Goal: Task Accomplishment & Management: Manage account settings

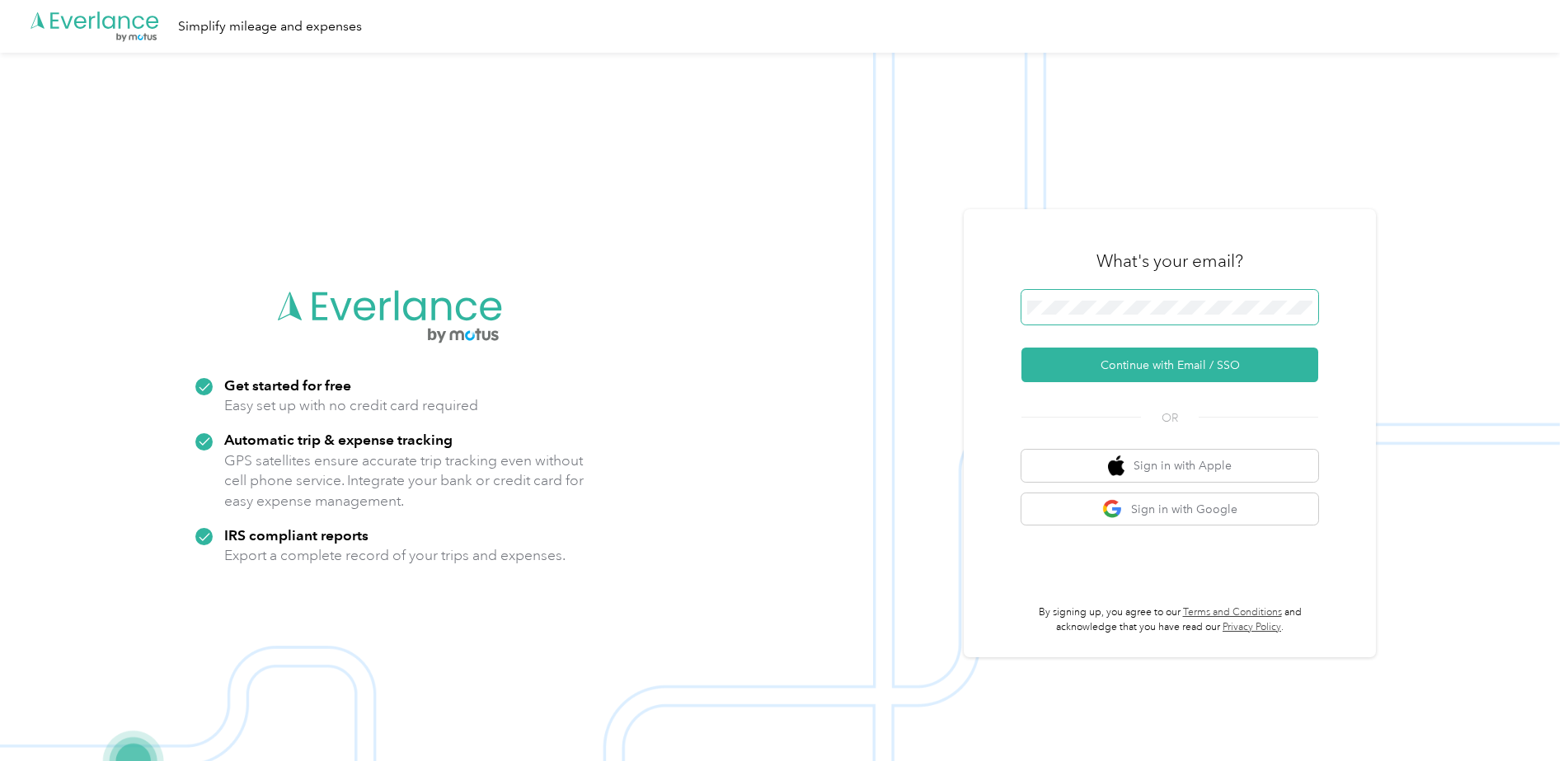
click at [1164, 294] on span at bounding box center [1170, 307] width 297 height 34
click at [1111, 367] on button "Continue with Email / SSO" at bounding box center [1170, 365] width 297 height 34
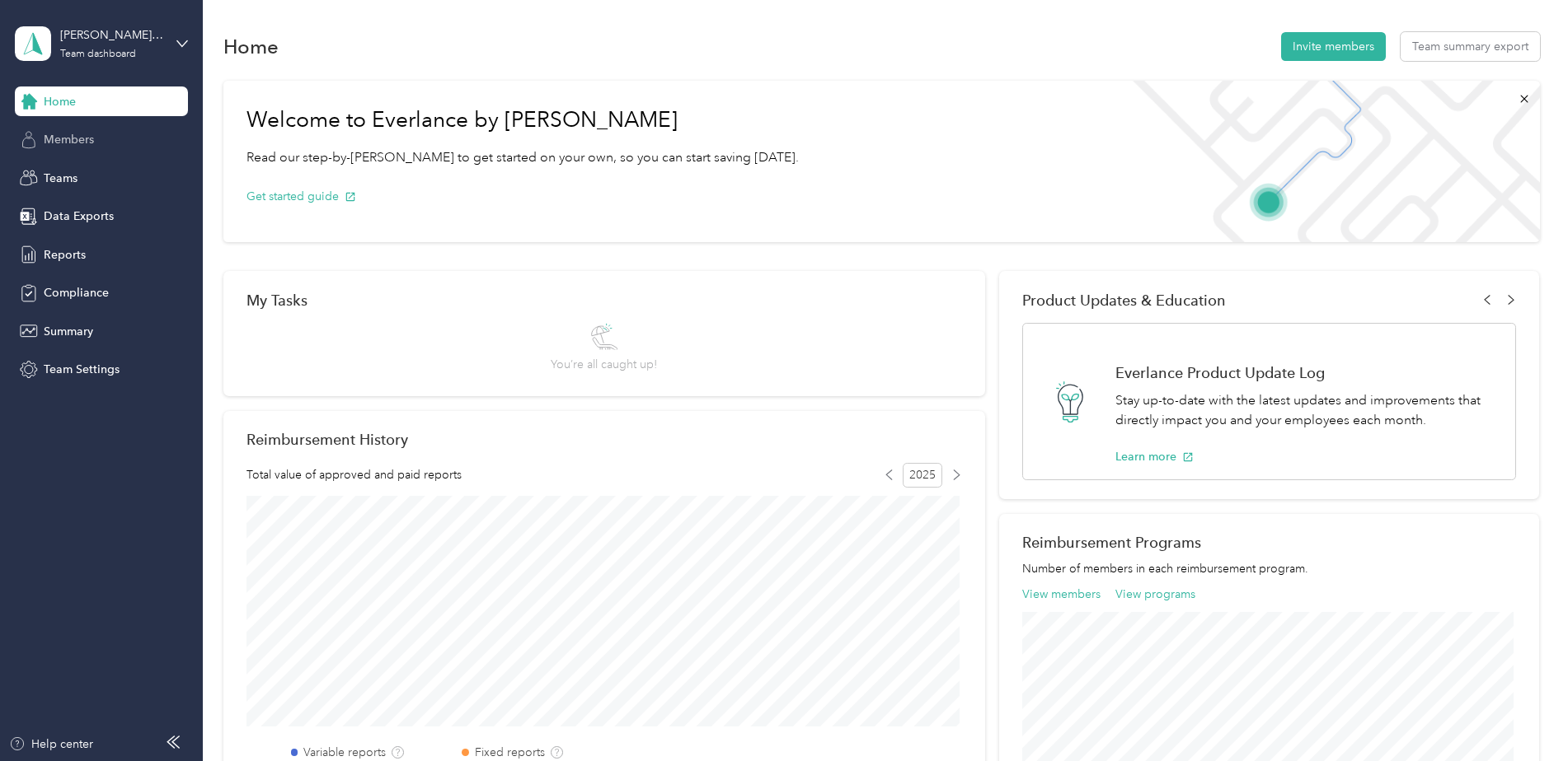
click at [86, 133] on span "Members" at bounding box center [69, 140] width 51 height 17
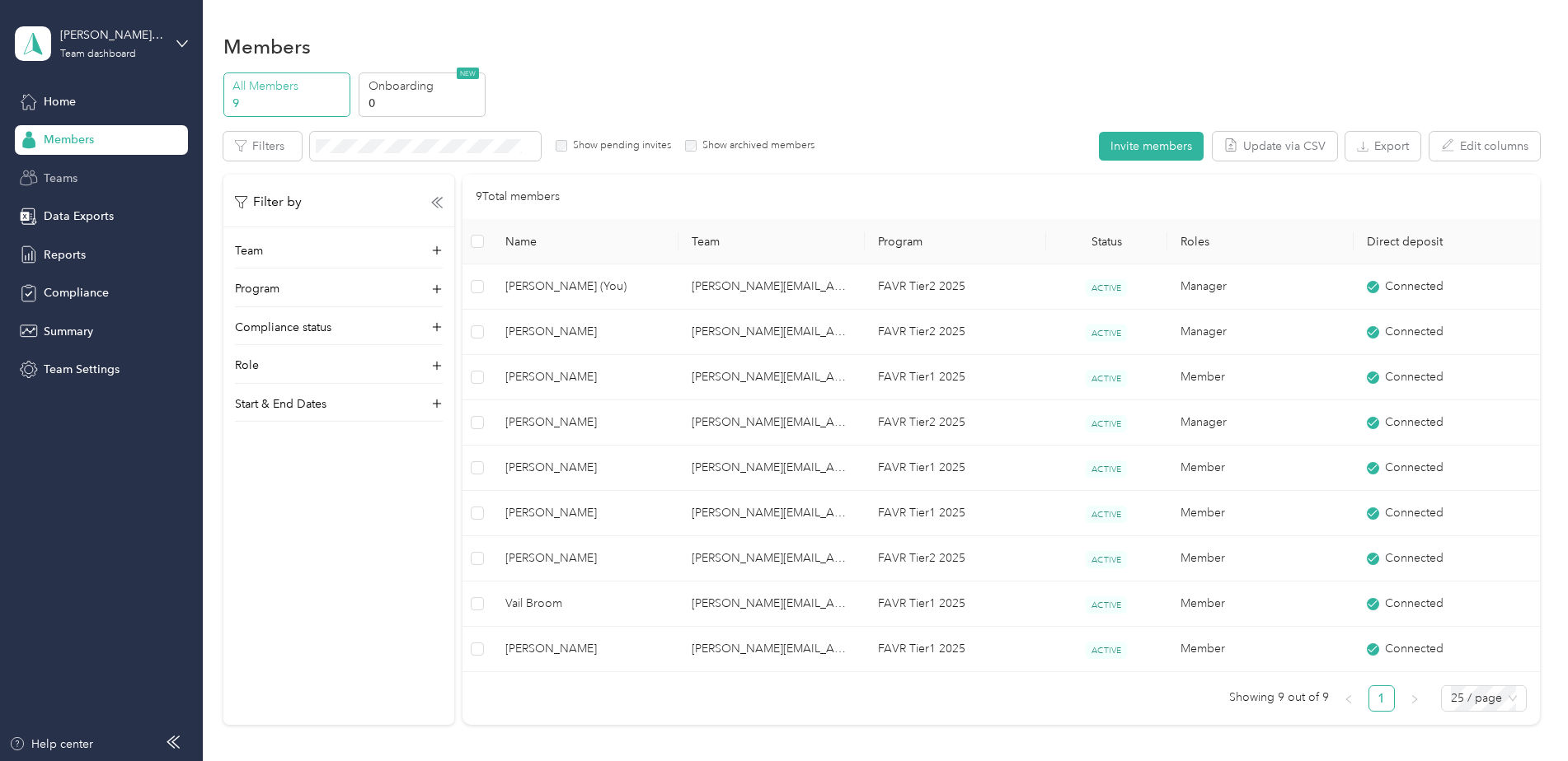
click at [68, 178] on span "Teams" at bounding box center [60, 178] width 34 height 17
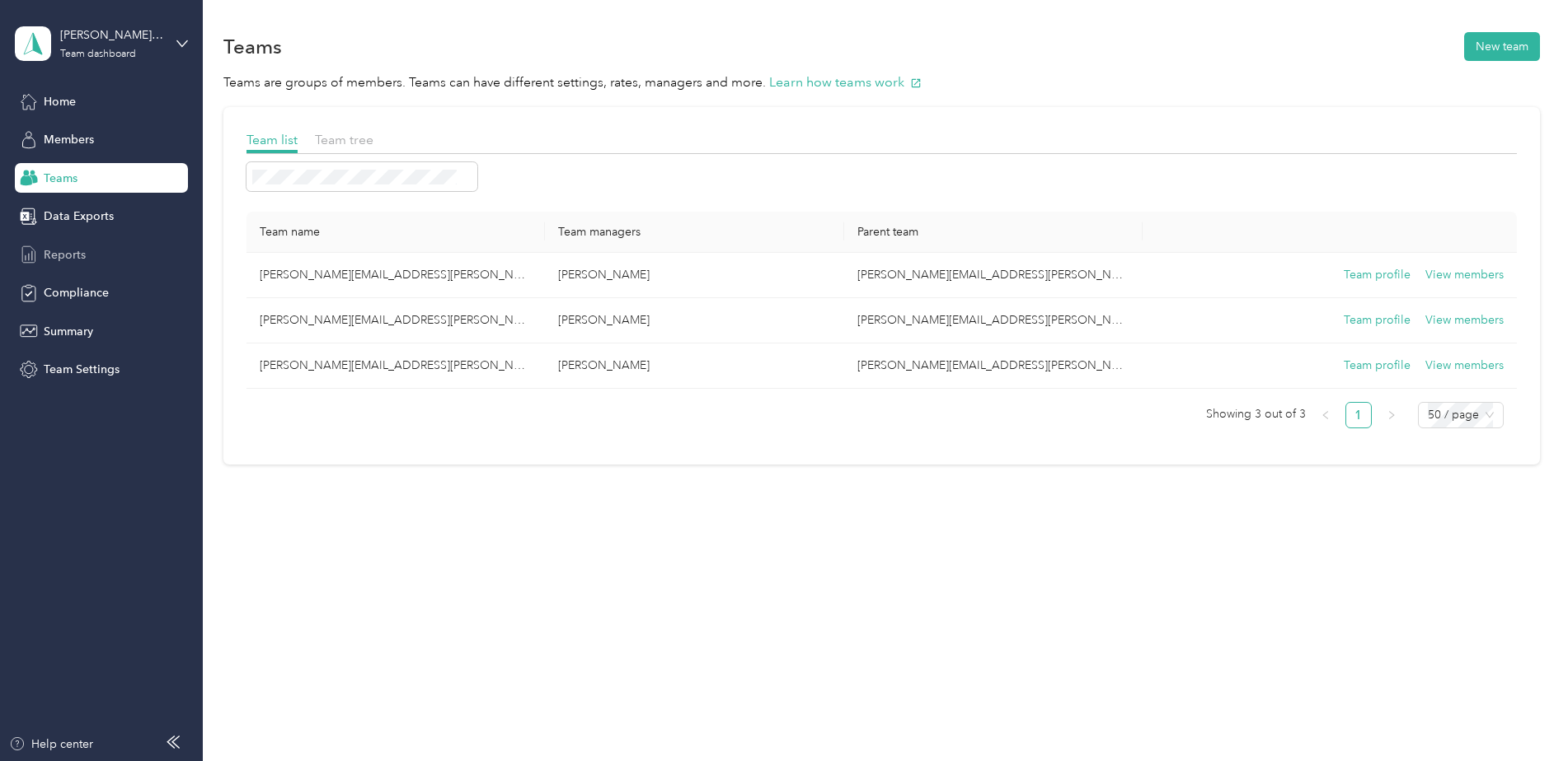
click at [75, 255] on span "Reports" at bounding box center [65, 255] width 42 height 17
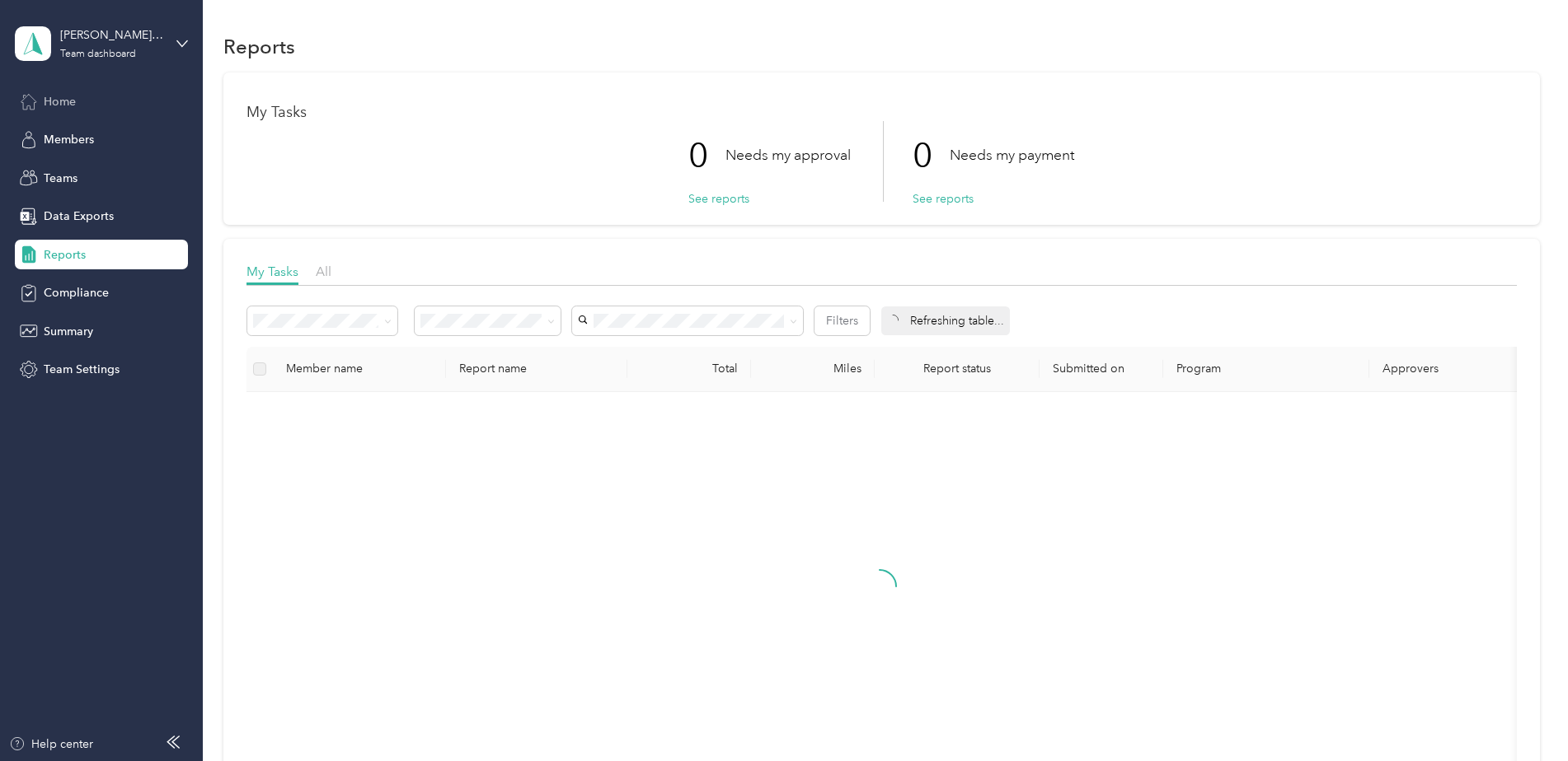
click at [64, 101] on span "Home" at bounding box center [60, 101] width 33 height 17
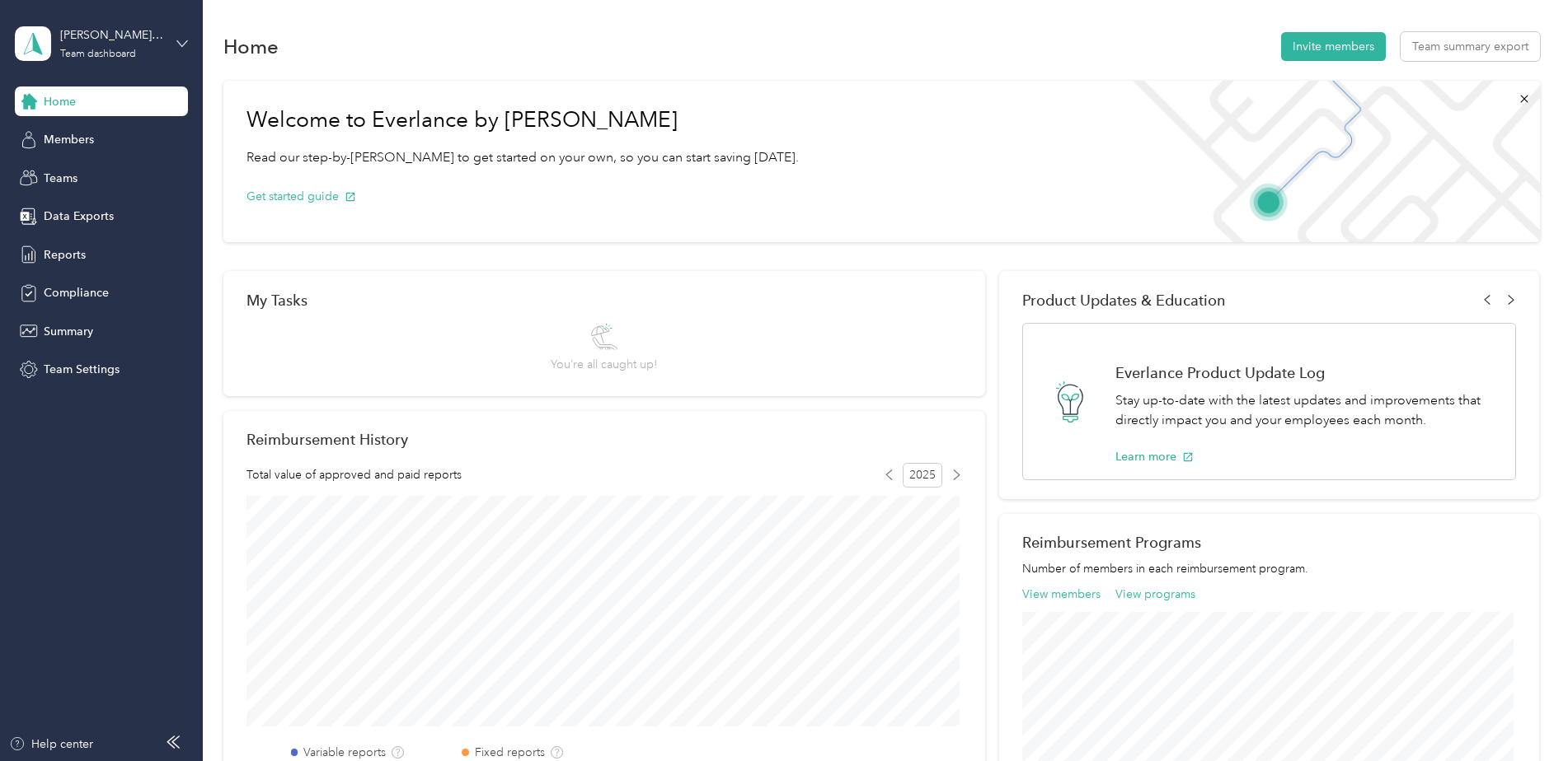
click at [179, 40] on icon at bounding box center [182, 44] width 11 height 11
click at [99, 174] on div "Personal dashboard" at bounding box center [81, 172] width 103 height 17
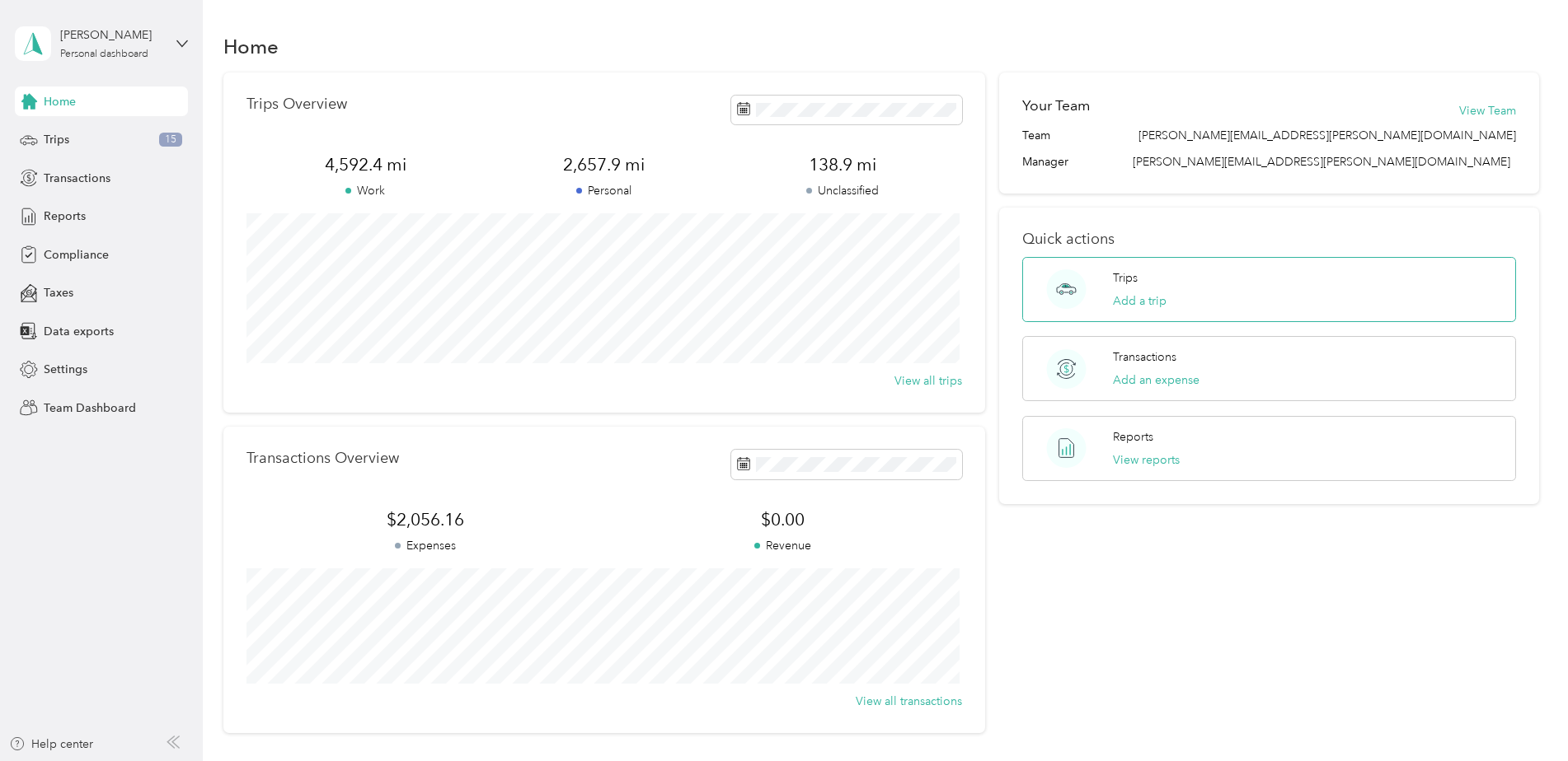
click at [1131, 279] on p "Trips" at bounding box center [1125, 279] width 25 height 17
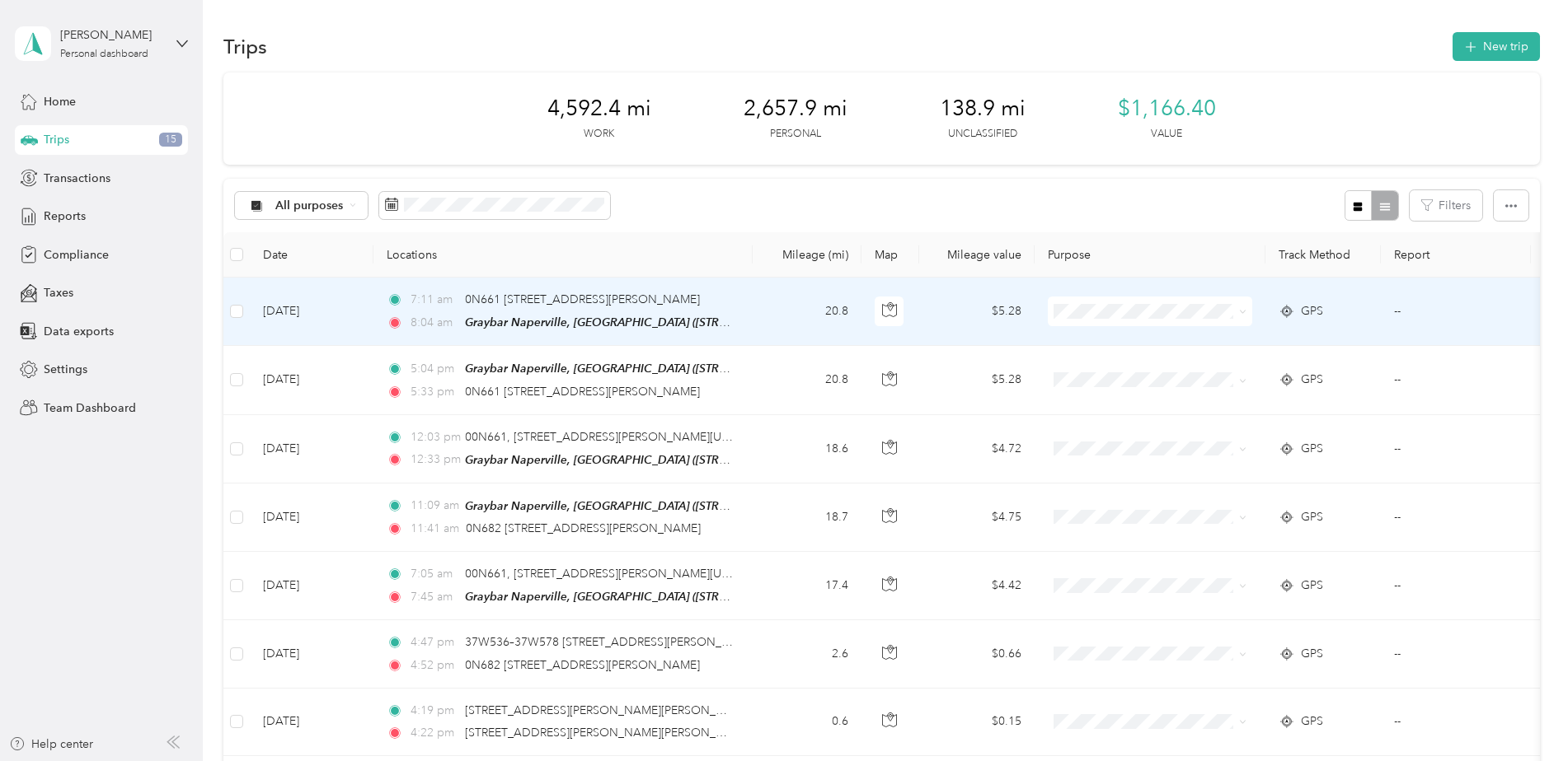
click at [1127, 345] on span "Graybar Electric Company, Inc" at bounding box center [1170, 341] width 164 height 17
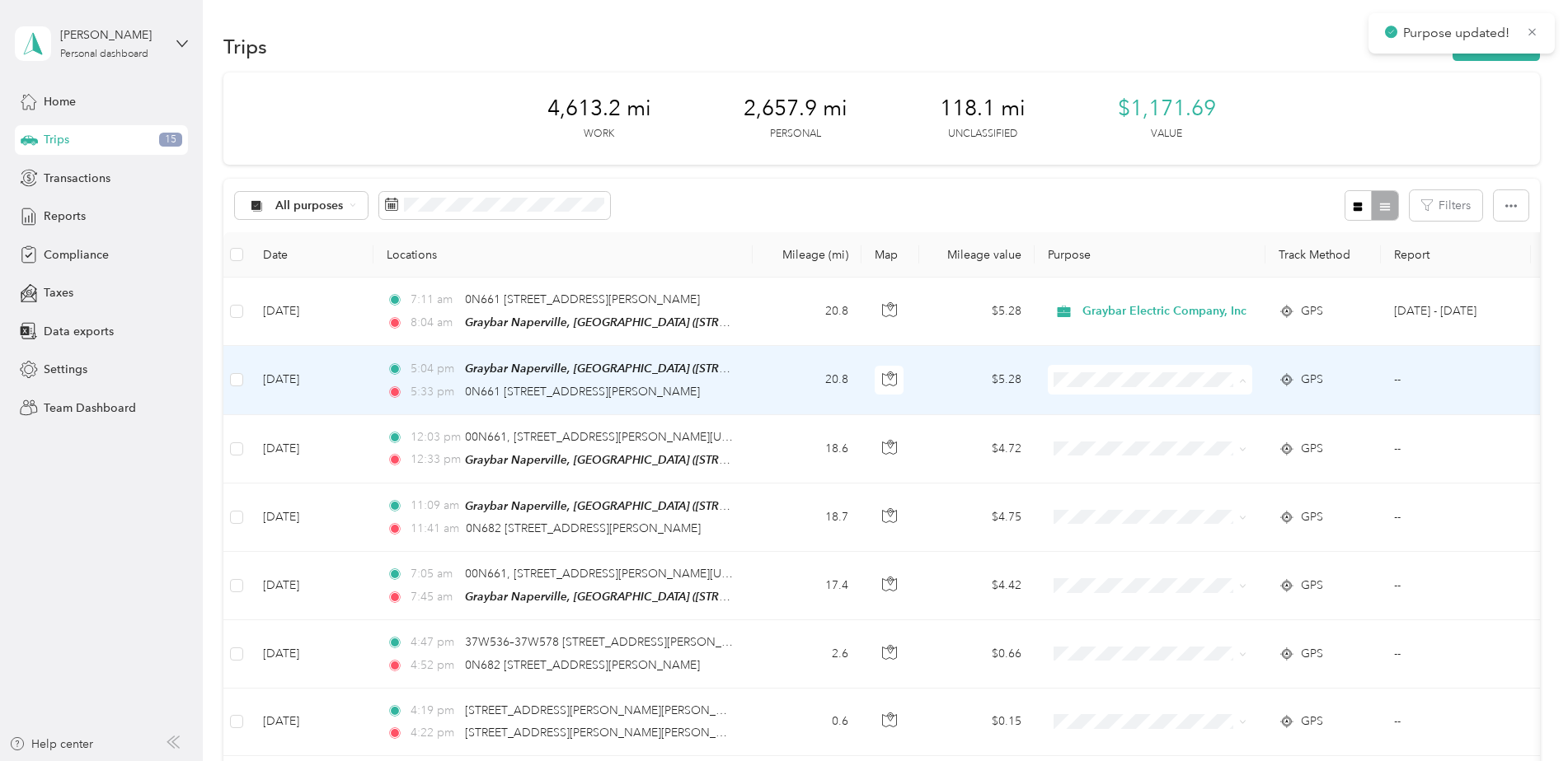
click at [1119, 408] on span "Graybar Electric Company, Inc" at bounding box center [1170, 410] width 164 height 17
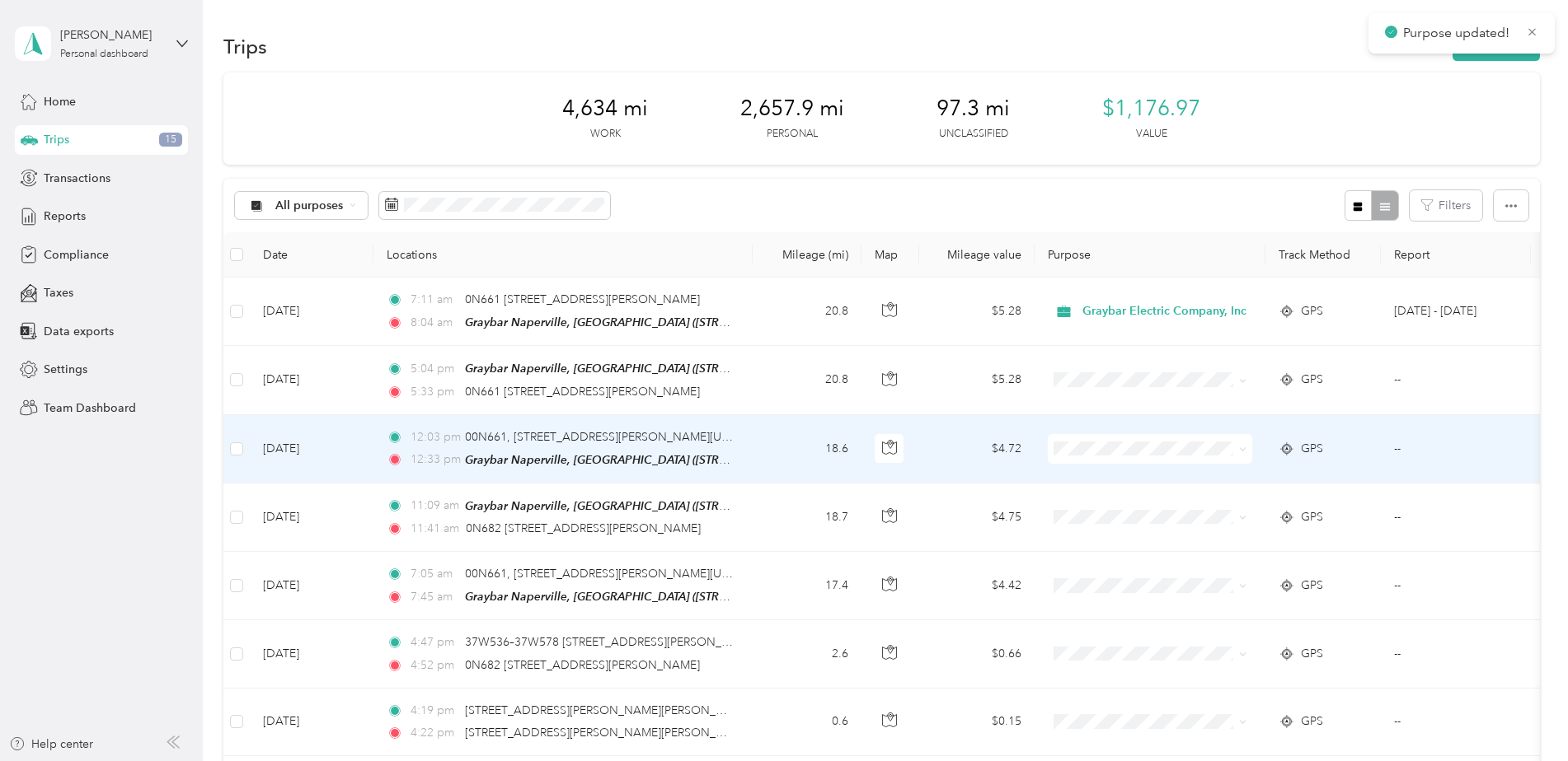
click at [1101, 458] on span at bounding box center [1149, 449] width 204 height 30
click at [1116, 473] on span "Graybar Electric Company, Inc" at bounding box center [1170, 472] width 164 height 17
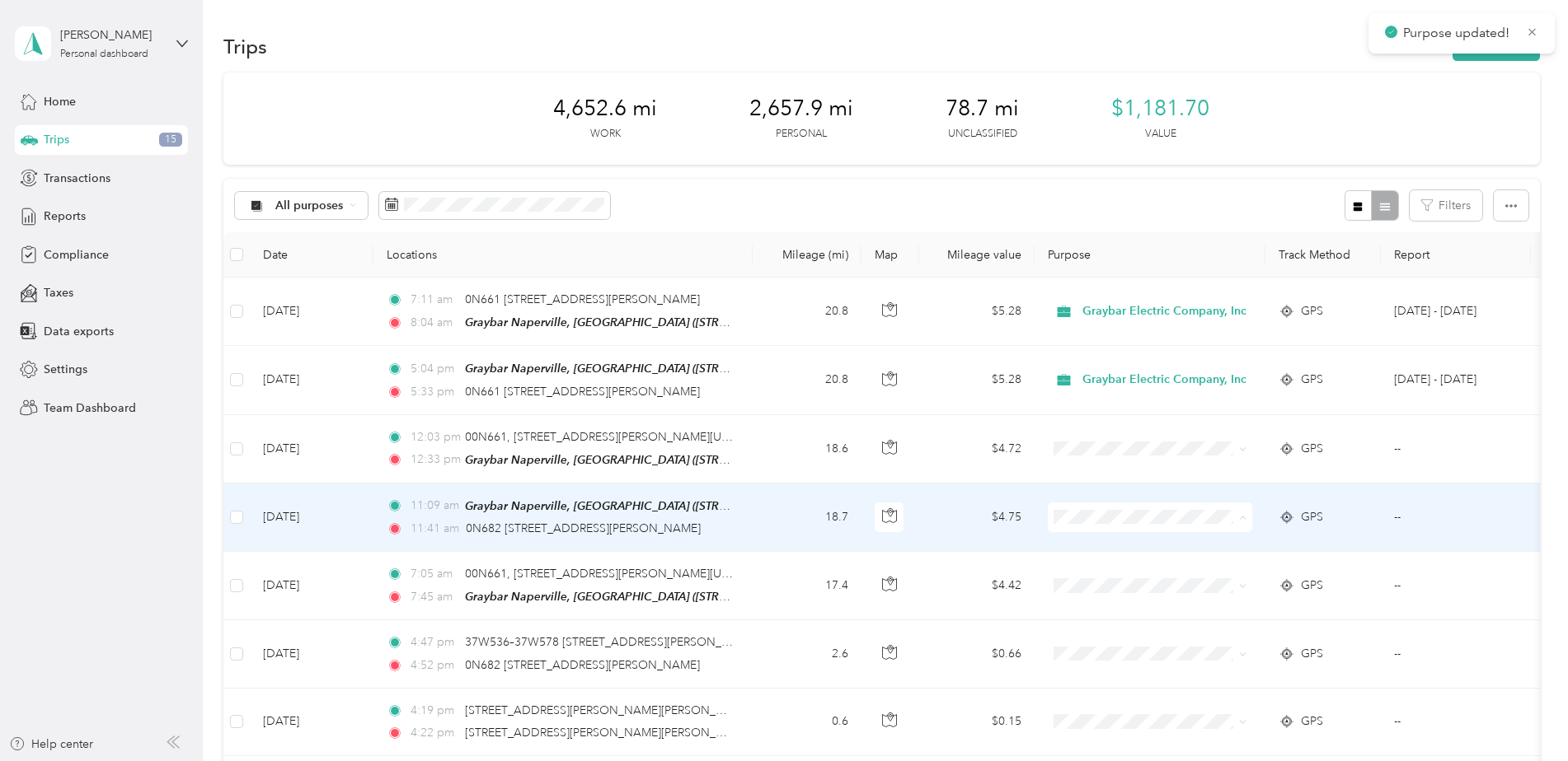
click at [1117, 544] on span "Graybar Electric Company, Inc" at bounding box center [1170, 545] width 164 height 17
click at [1105, 548] on span "Graybar Electric Company, Inc" at bounding box center [1170, 545] width 164 height 17
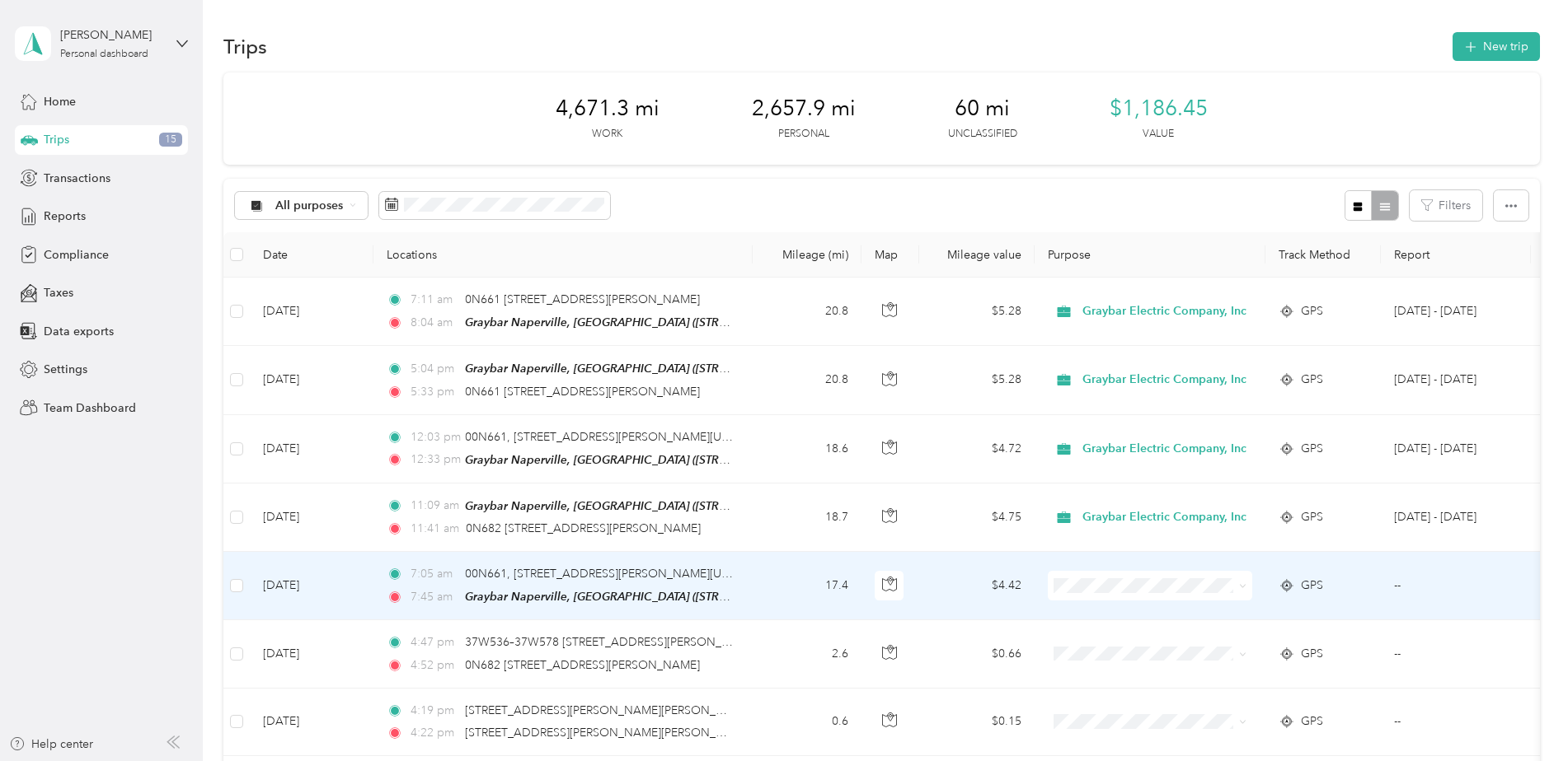
click at [1118, 608] on span "Graybar Electric Company, Inc" at bounding box center [1170, 613] width 164 height 17
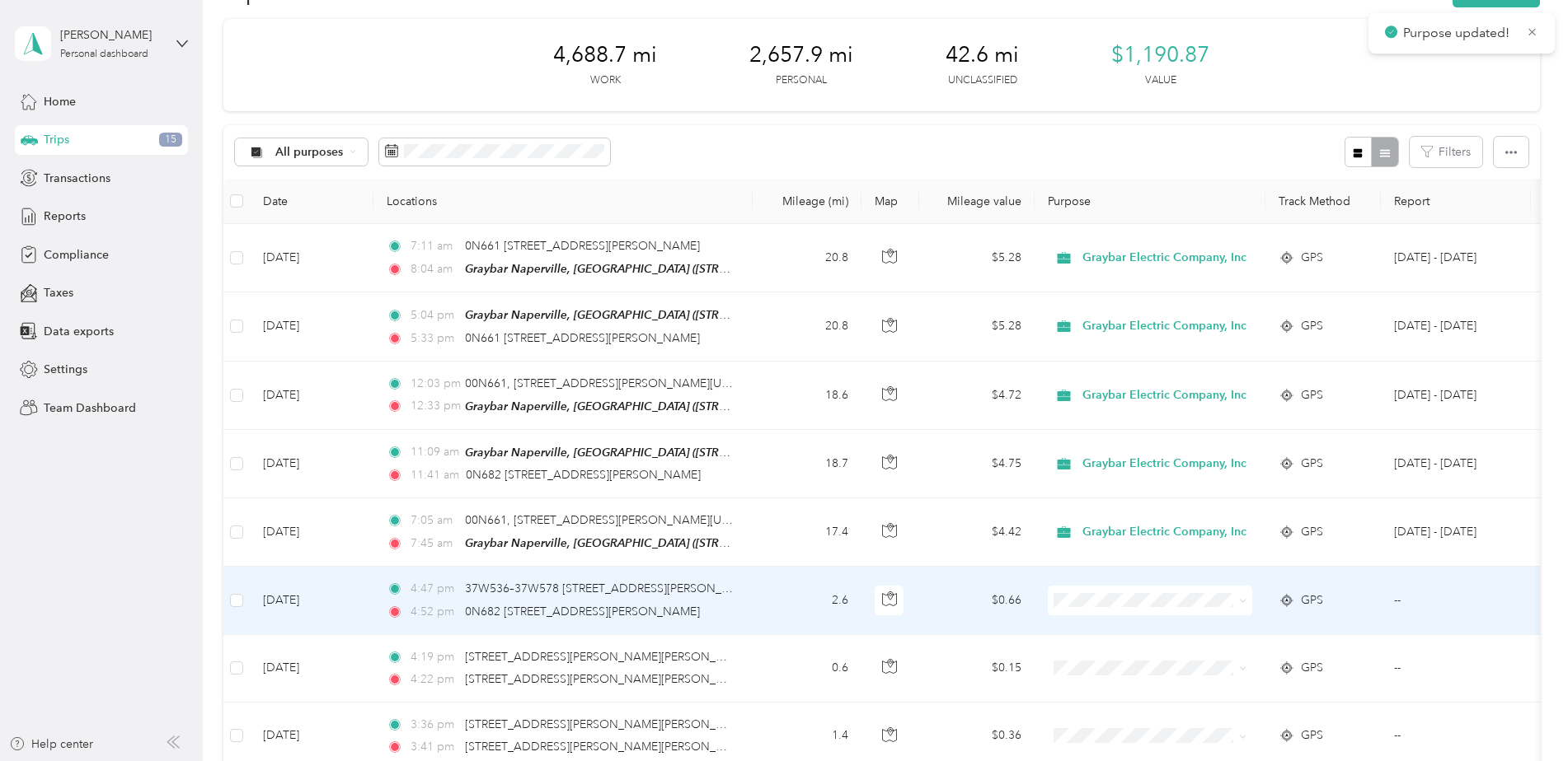
scroll to position [165, 0]
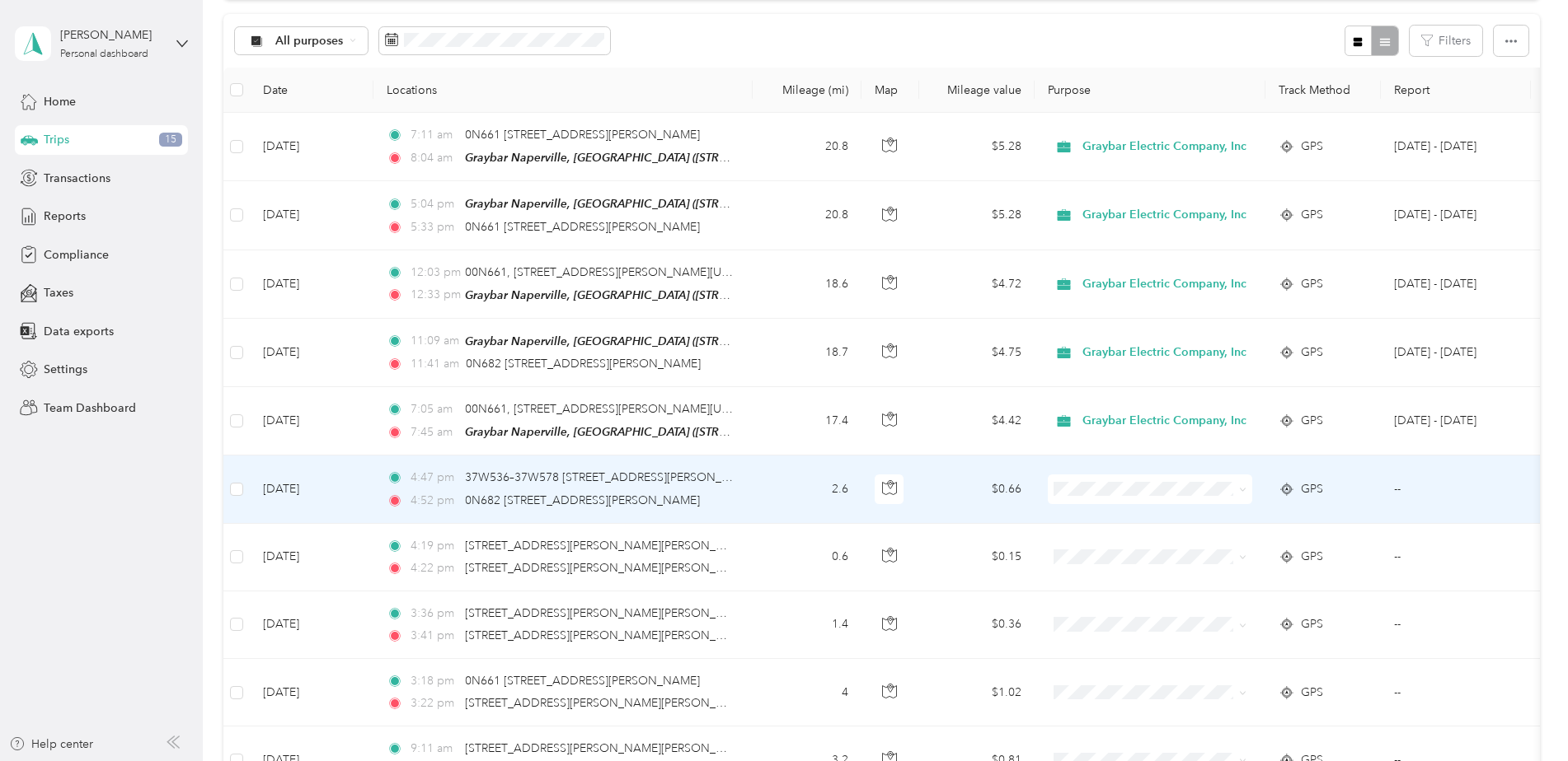
click at [1125, 548] on span "Personal" at bounding box center [1170, 545] width 164 height 17
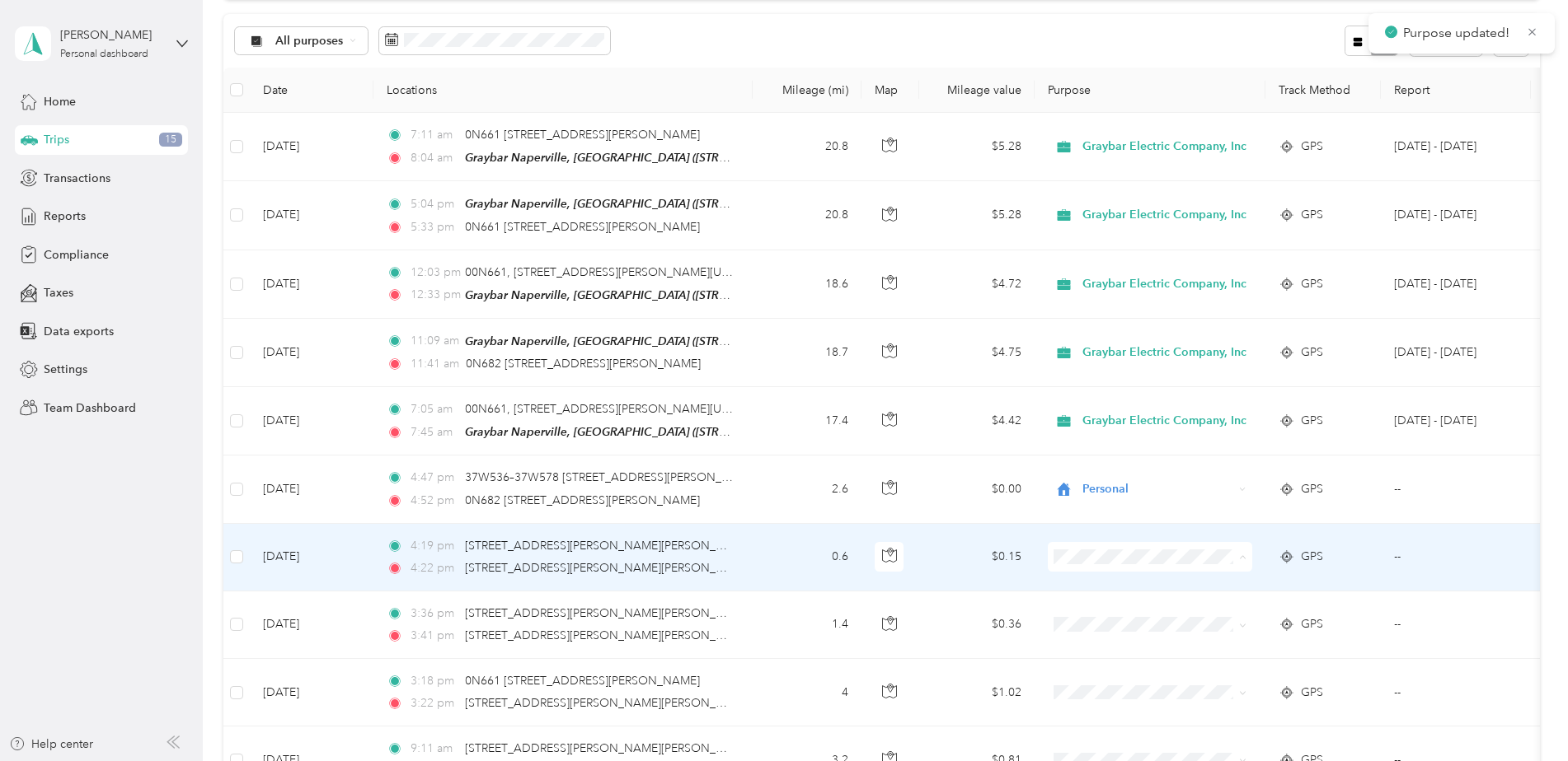
click at [1110, 613] on span "Personal" at bounding box center [1170, 613] width 164 height 17
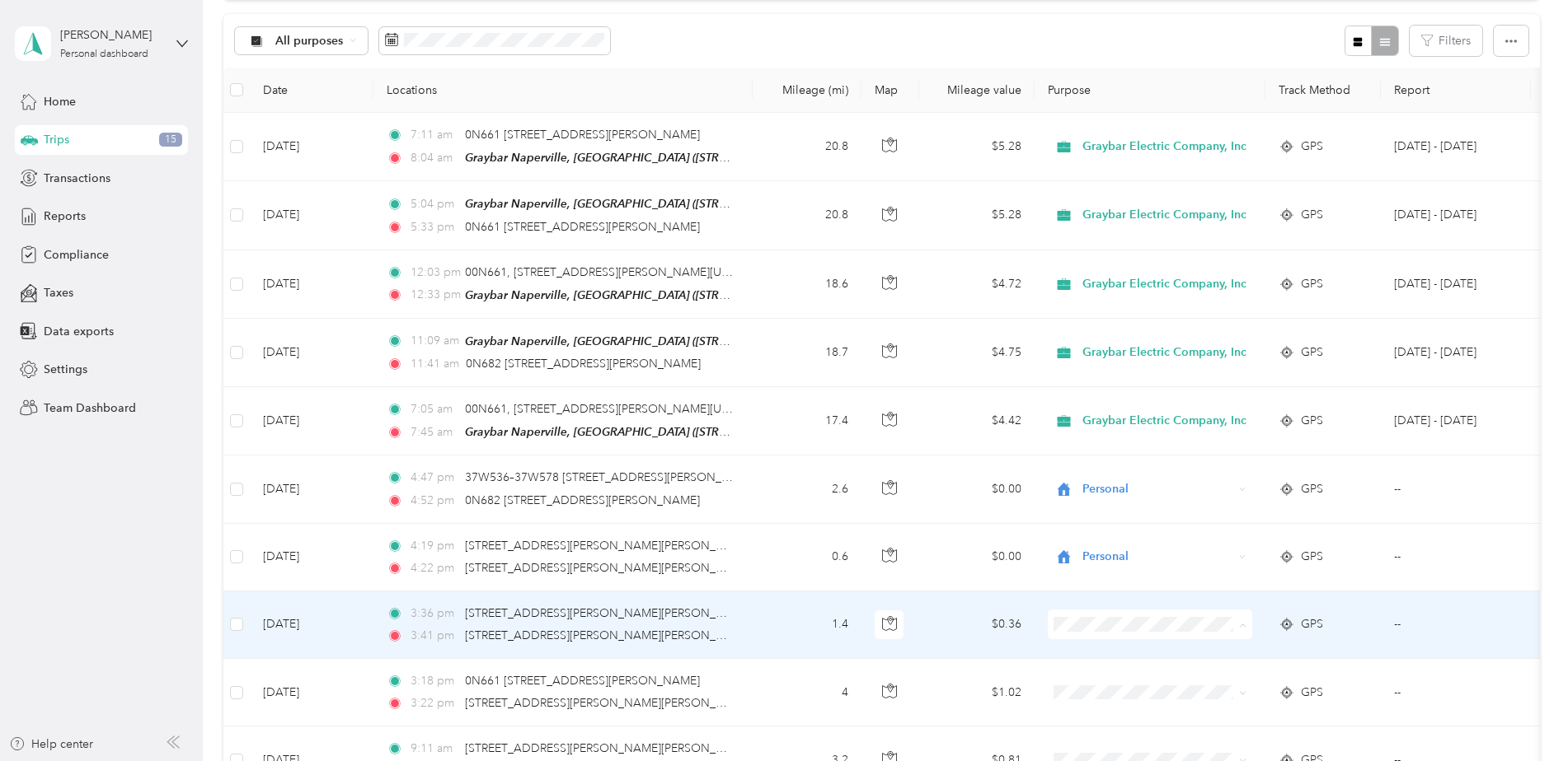
click at [1108, 680] on span "Personal" at bounding box center [1170, 681] width 164 height 17
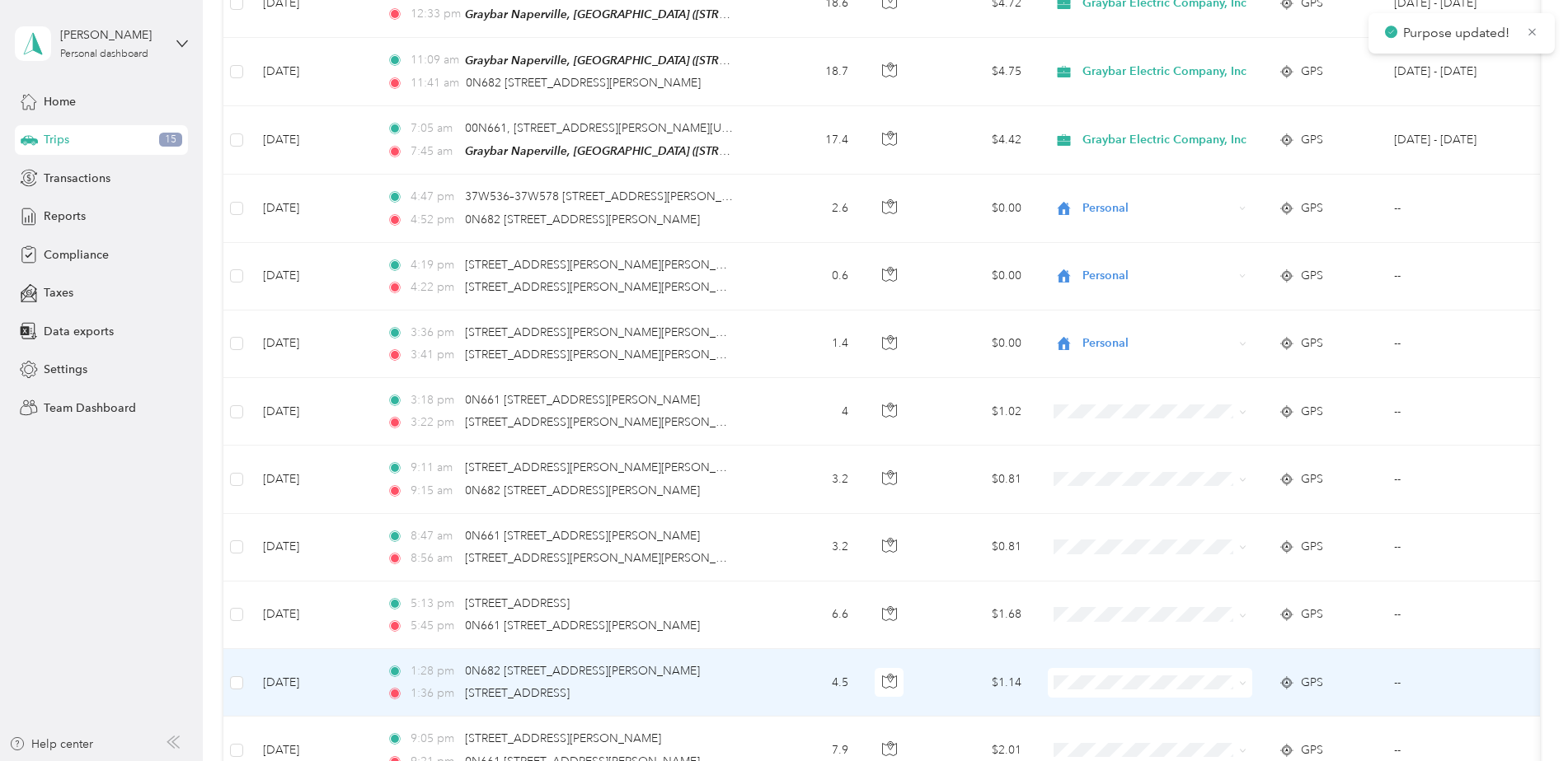
scroll to position [495, 0]
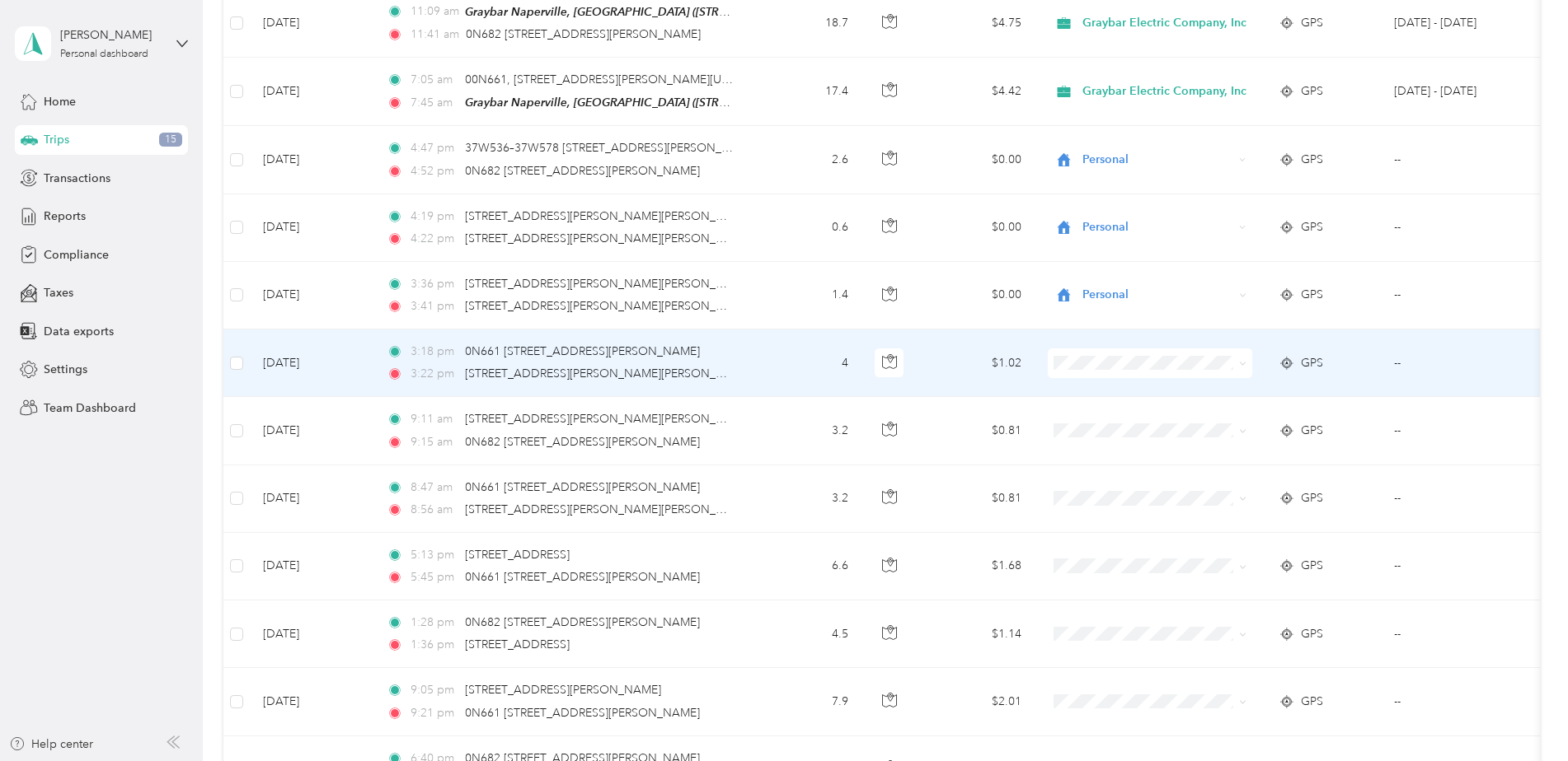
click at [1090, 350] on span at bounding box center [1149, 363] width 204 height 30
click at [1119, 417] on span "Personal" at bounding box center [1170, 419] width 164 height 17
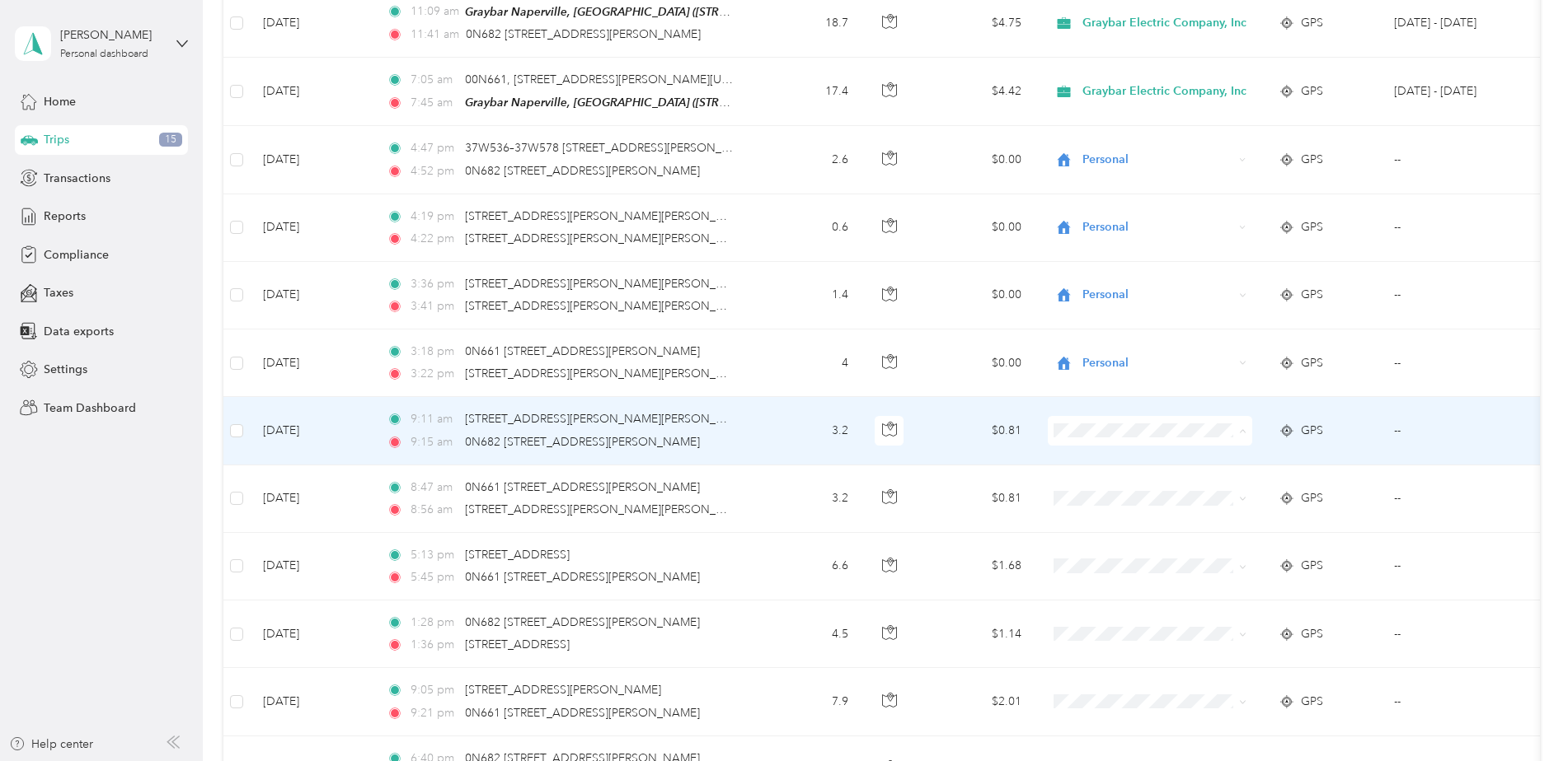
click at [1124, 486] on span "Personal" at bounding box center [1170, 486] width 164 height 17
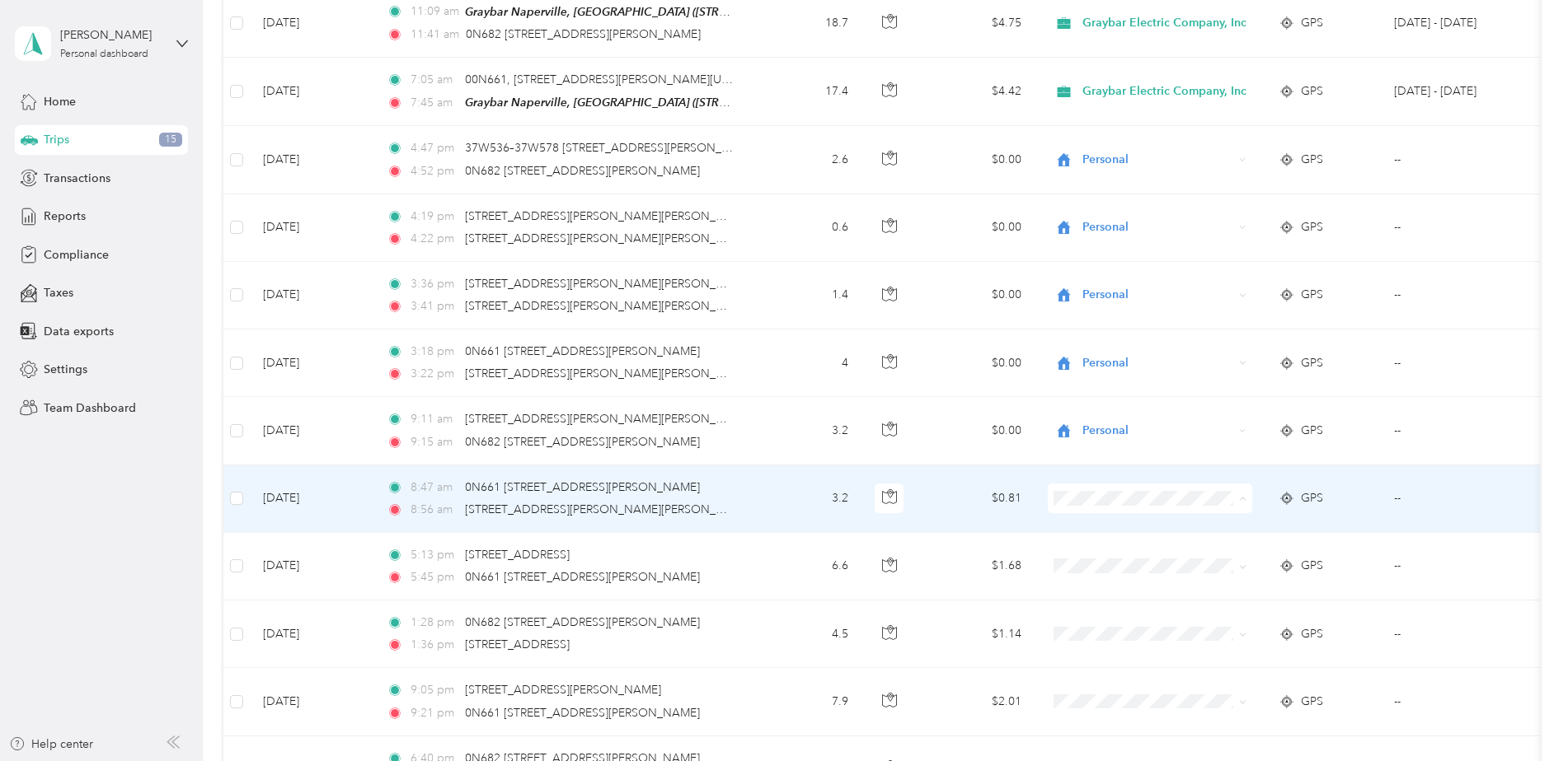
click at [1113, 550] on span "Personal" at bounding box center [1170, 554] width 164 height 17
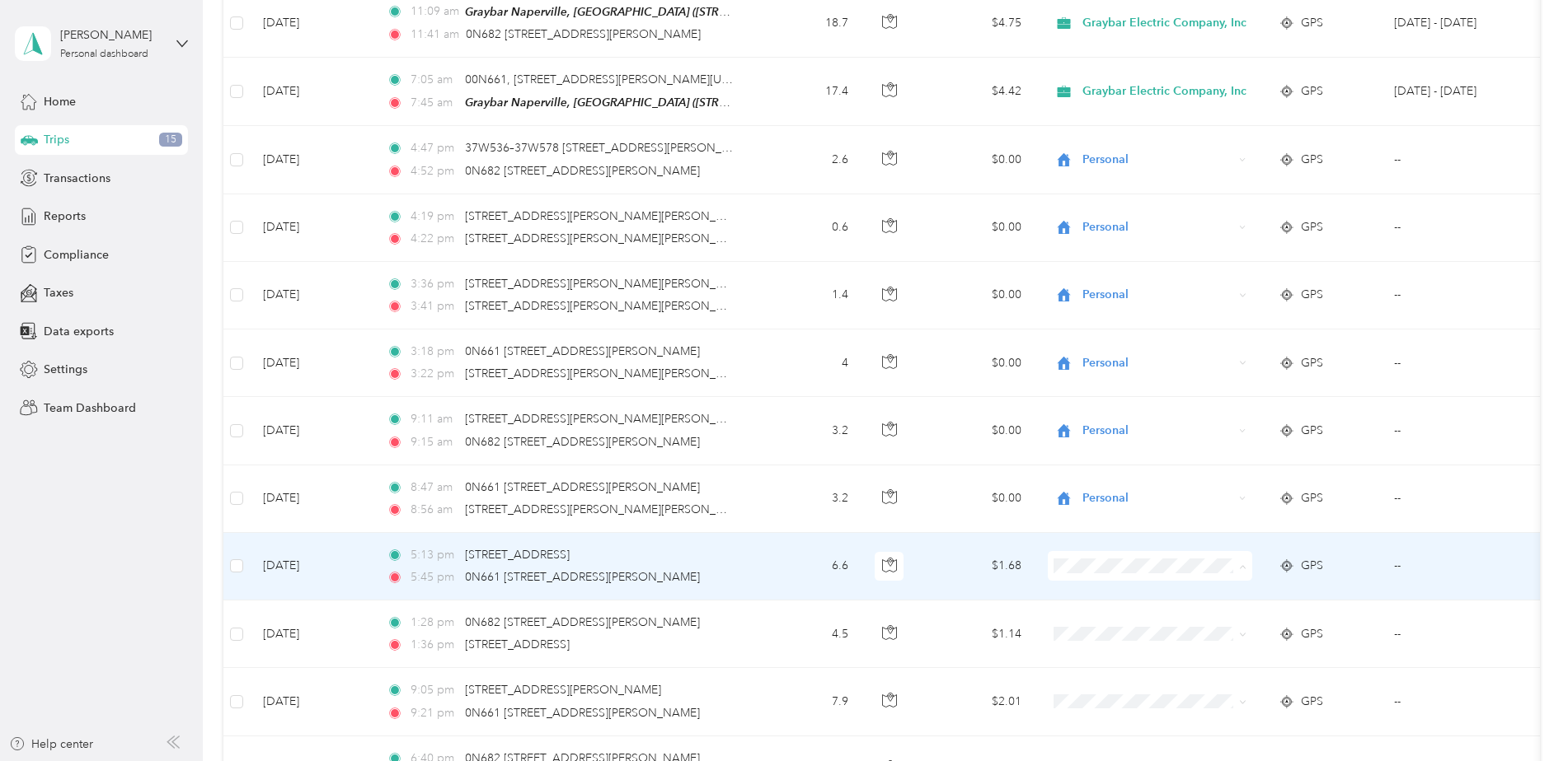
click at [1102, 621] on span "Personal" at bounding box center [1170, 621] width 164 height 17
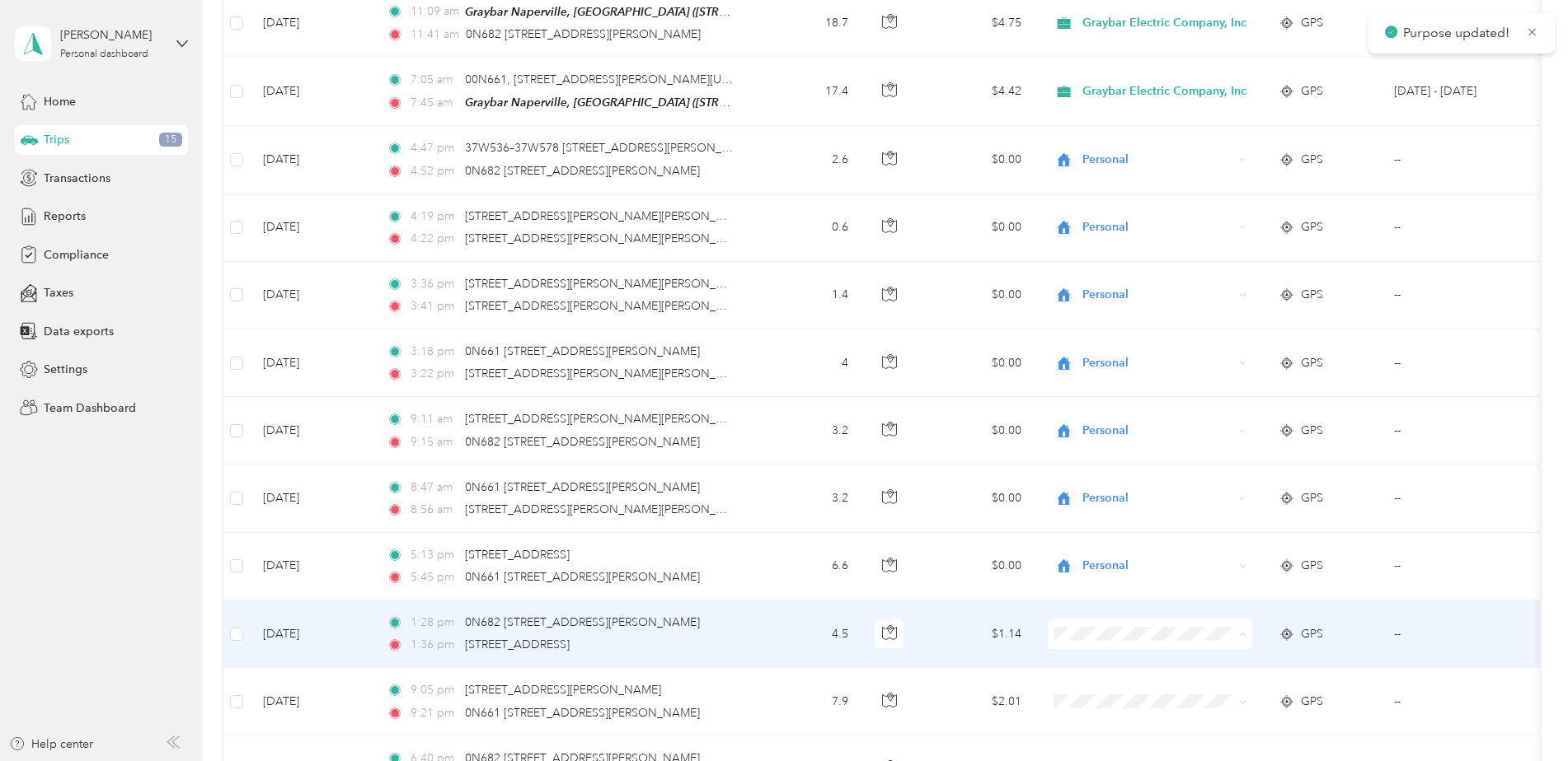
click at [1097, 691] on li "Personal" at bounding box center [1156, 690] width 216 height 29
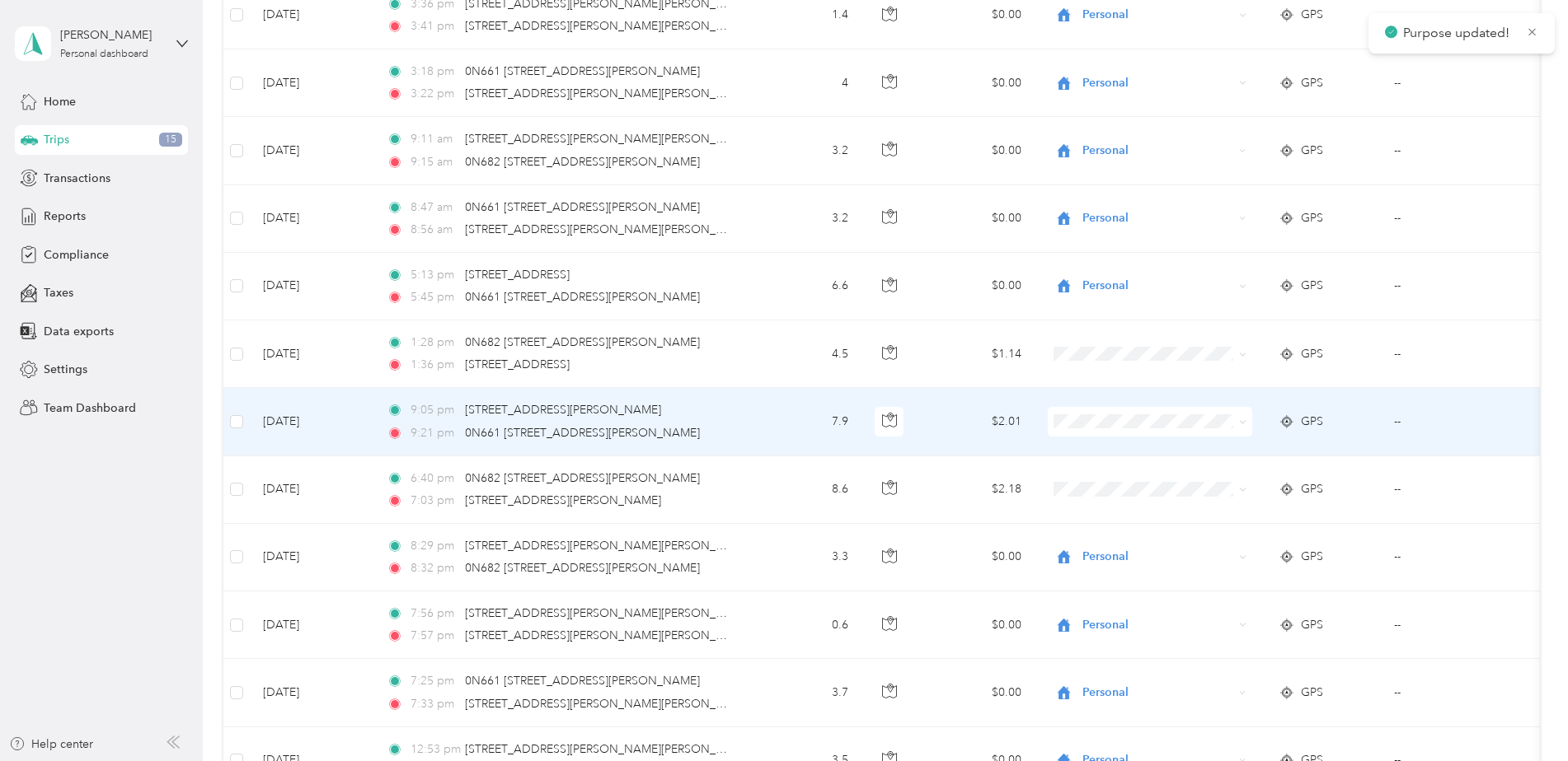
scroll to position [824, 0]
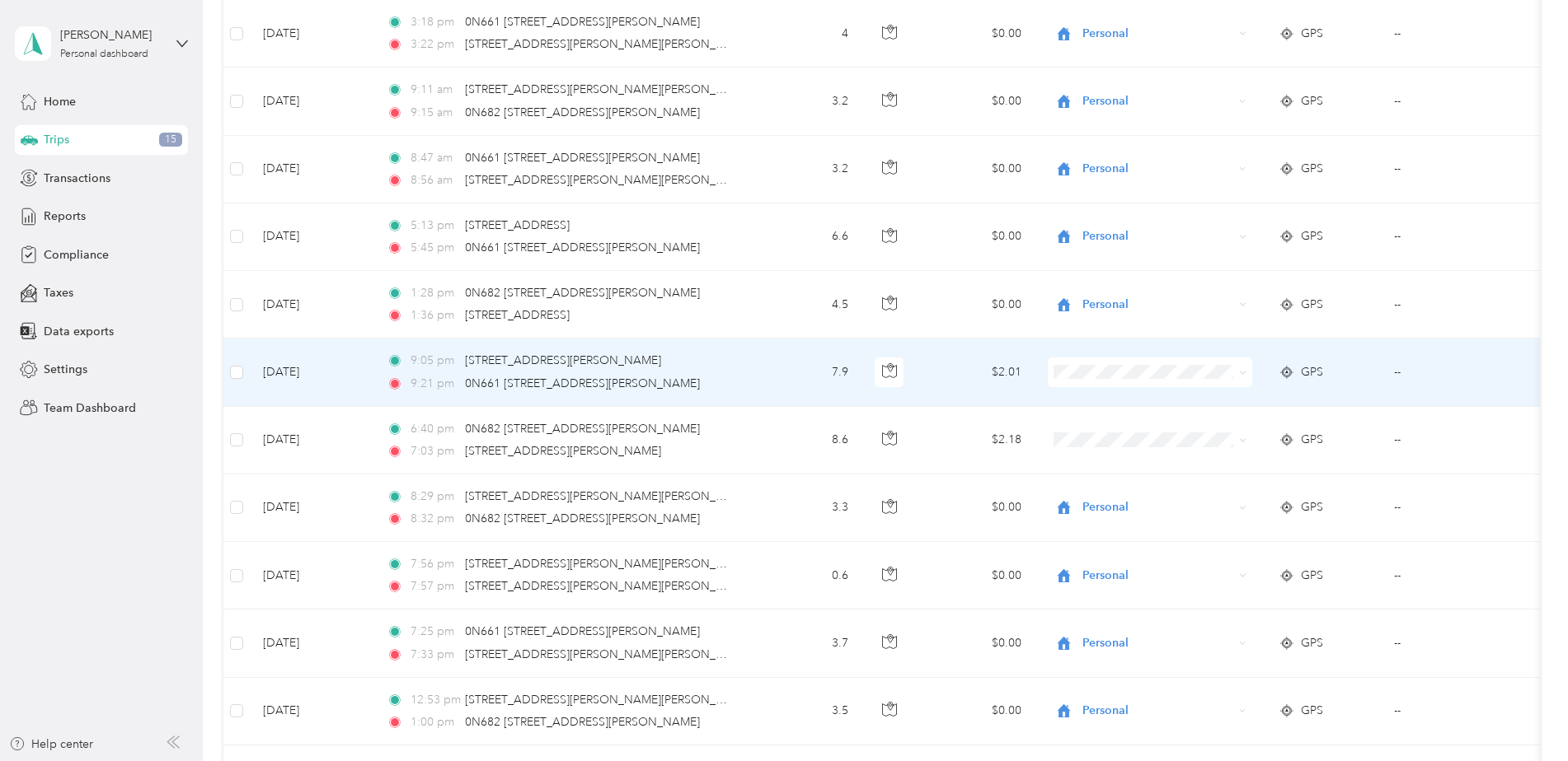
click at [1102, 358] on span at bounding box center [1149, 372] width 204 height 30
click at [1109, 431] on li "Personal" at bounding box center [1156, 428] width 216 height 29
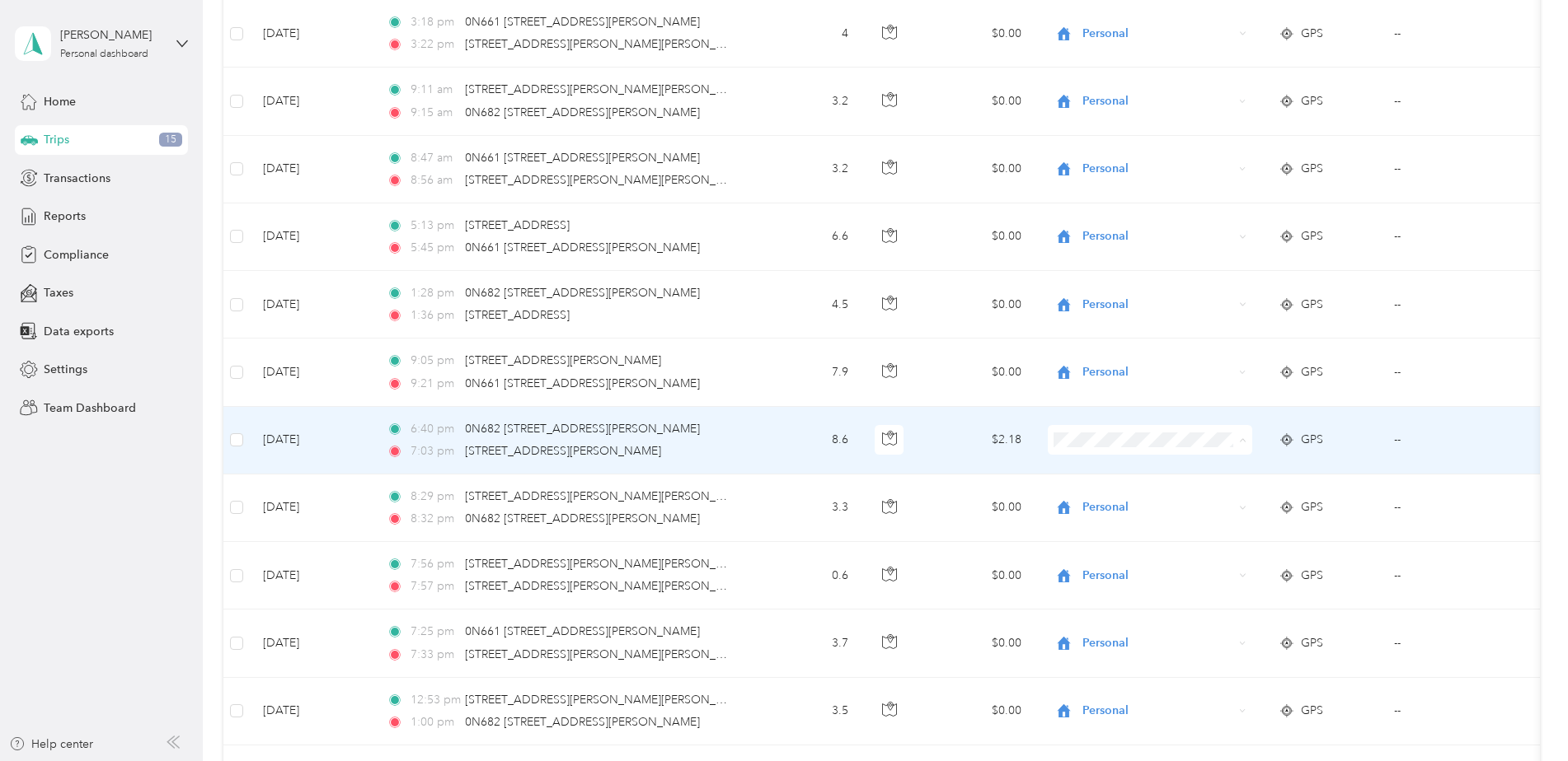
click at [1119, 498] on span "Personal" at bounding box center [1170, 496] width 164 height 17
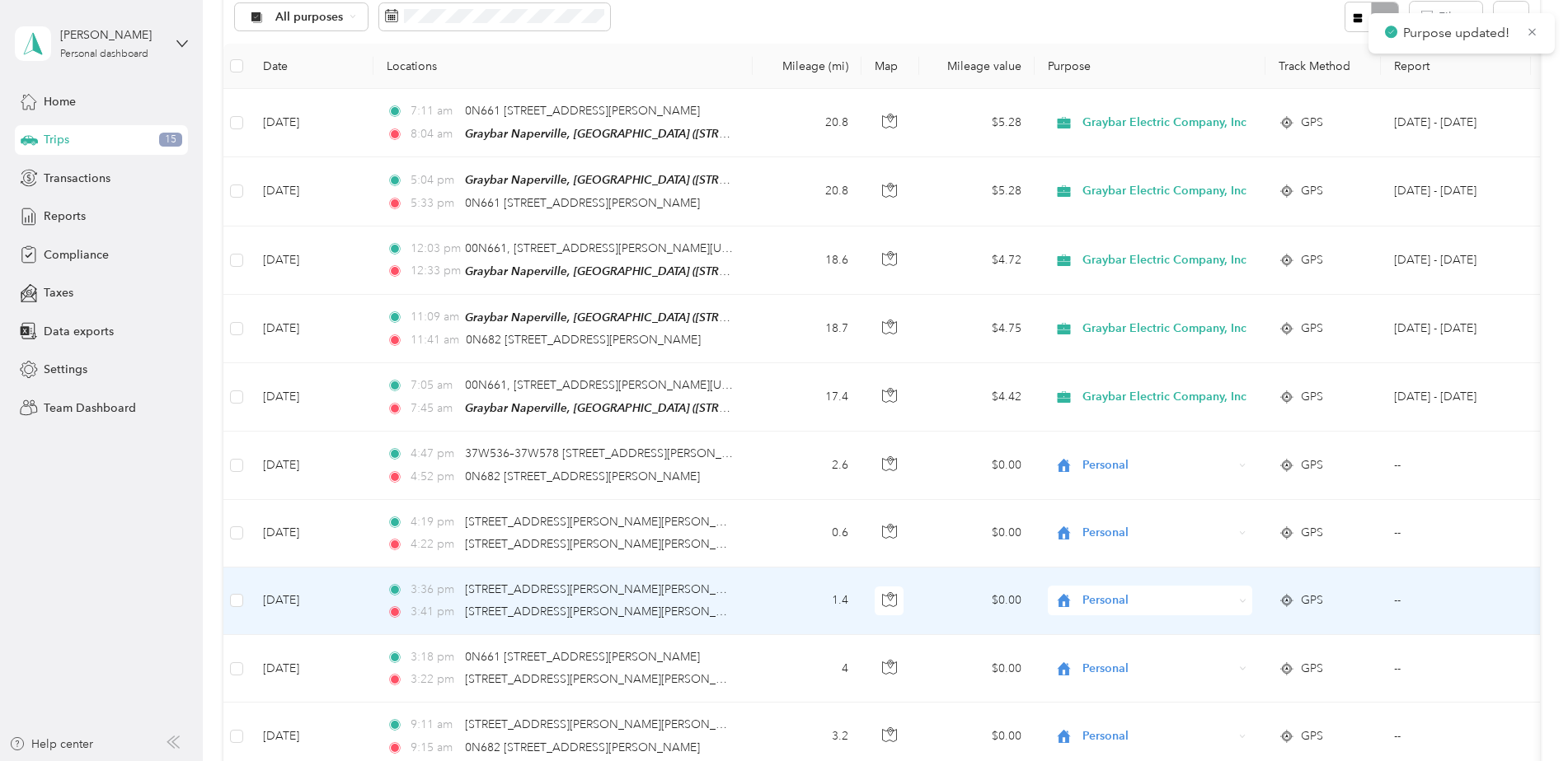
scroll to position [0, 0]
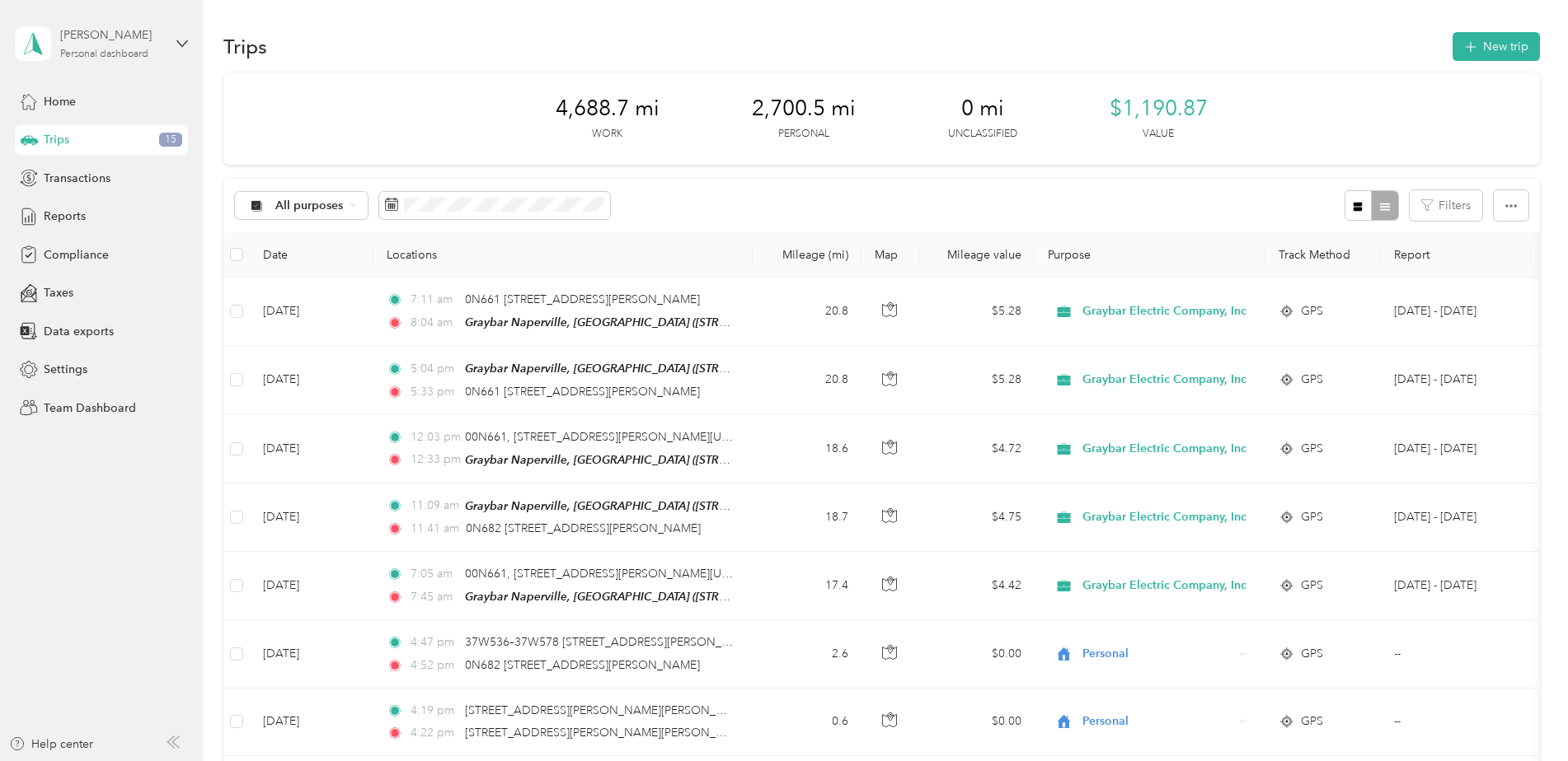
click at [109, 50] on div "Personal dashboard" at bounding box center [104, 55] width 88 height 10
click at [115, 34] on div "Rick VandenBossche" at bounding box center [112, 35] width 103 height 17
click at [89, 133] on div "Team dashboard" at bounding box center [74, 136] width 88 height 17
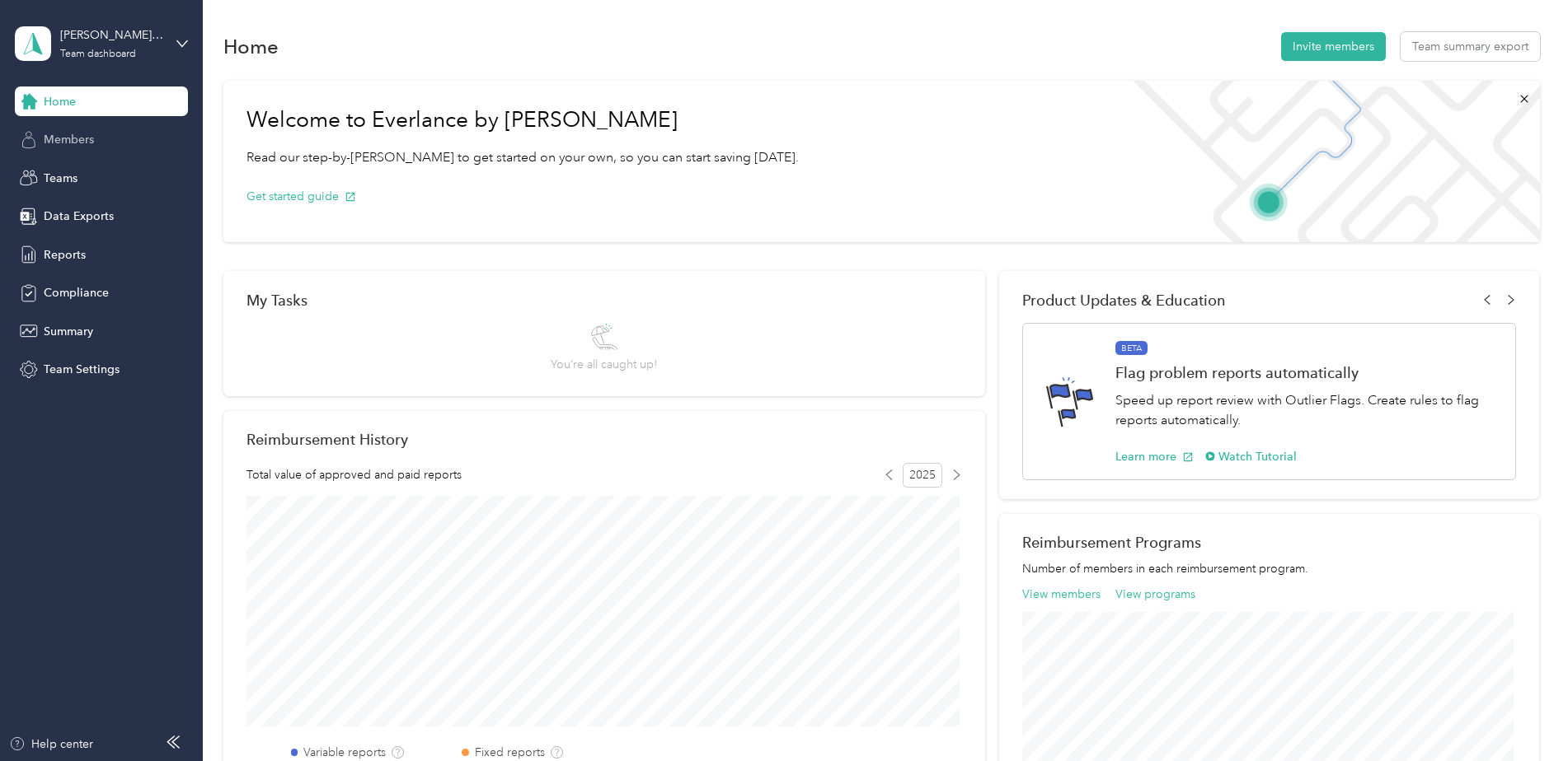
click at [86, 145] on span "Members" at bounding box center [69, 140] width 51 height 17
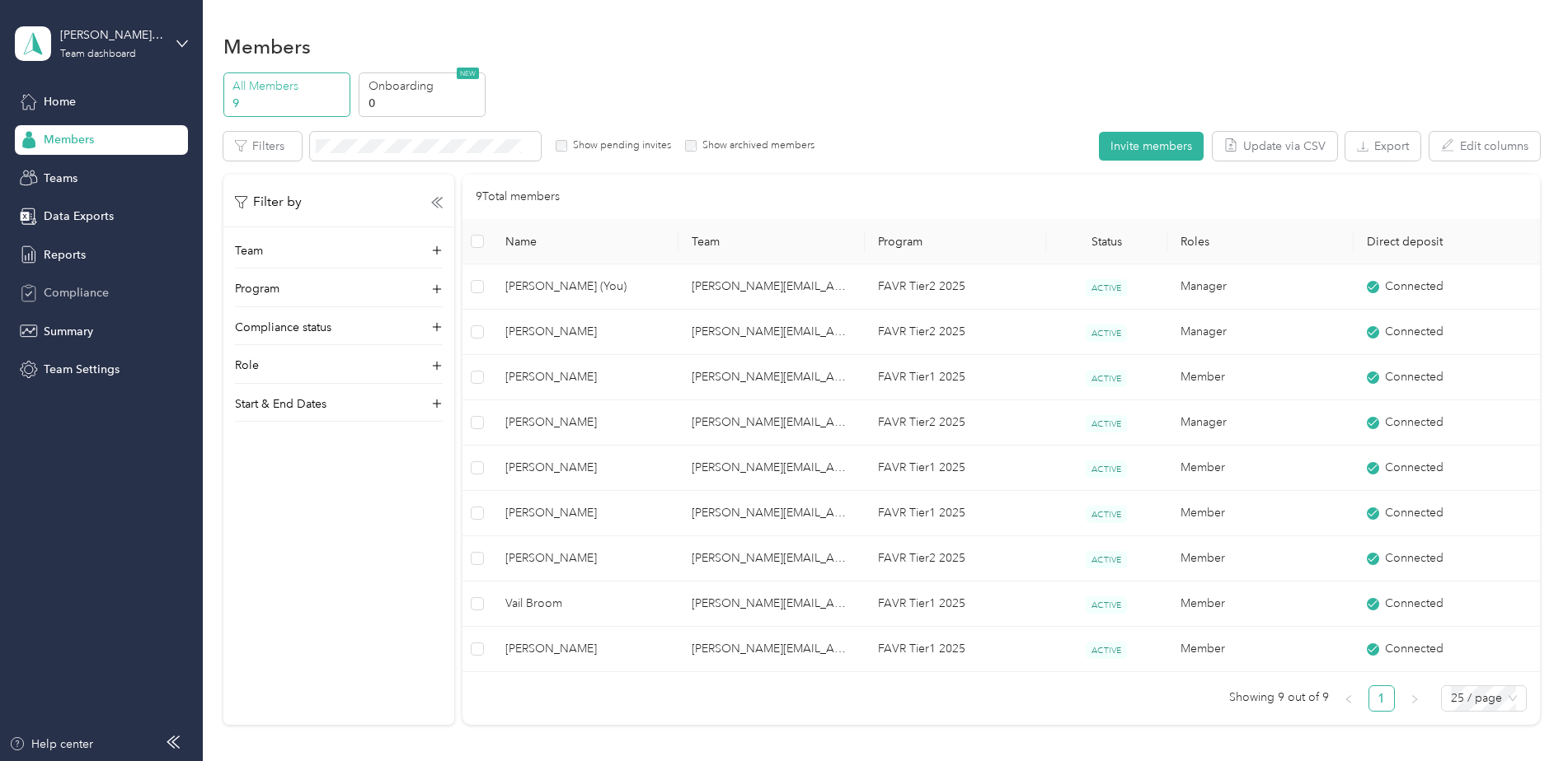
click at [92, 292] on span "Compliance" at bounding box center [77, 293] width 65 height 17
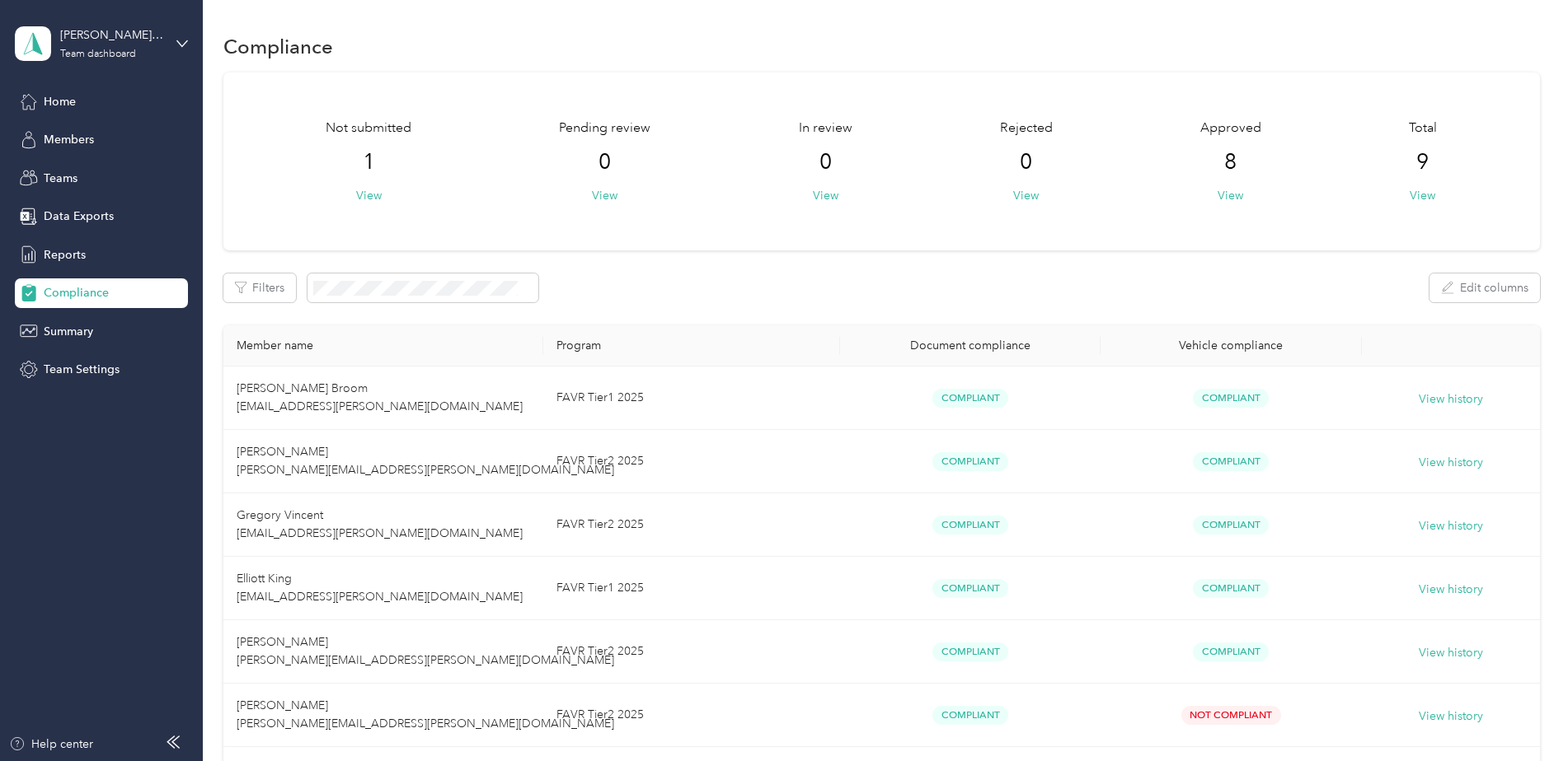
scroll to position [82, 0]
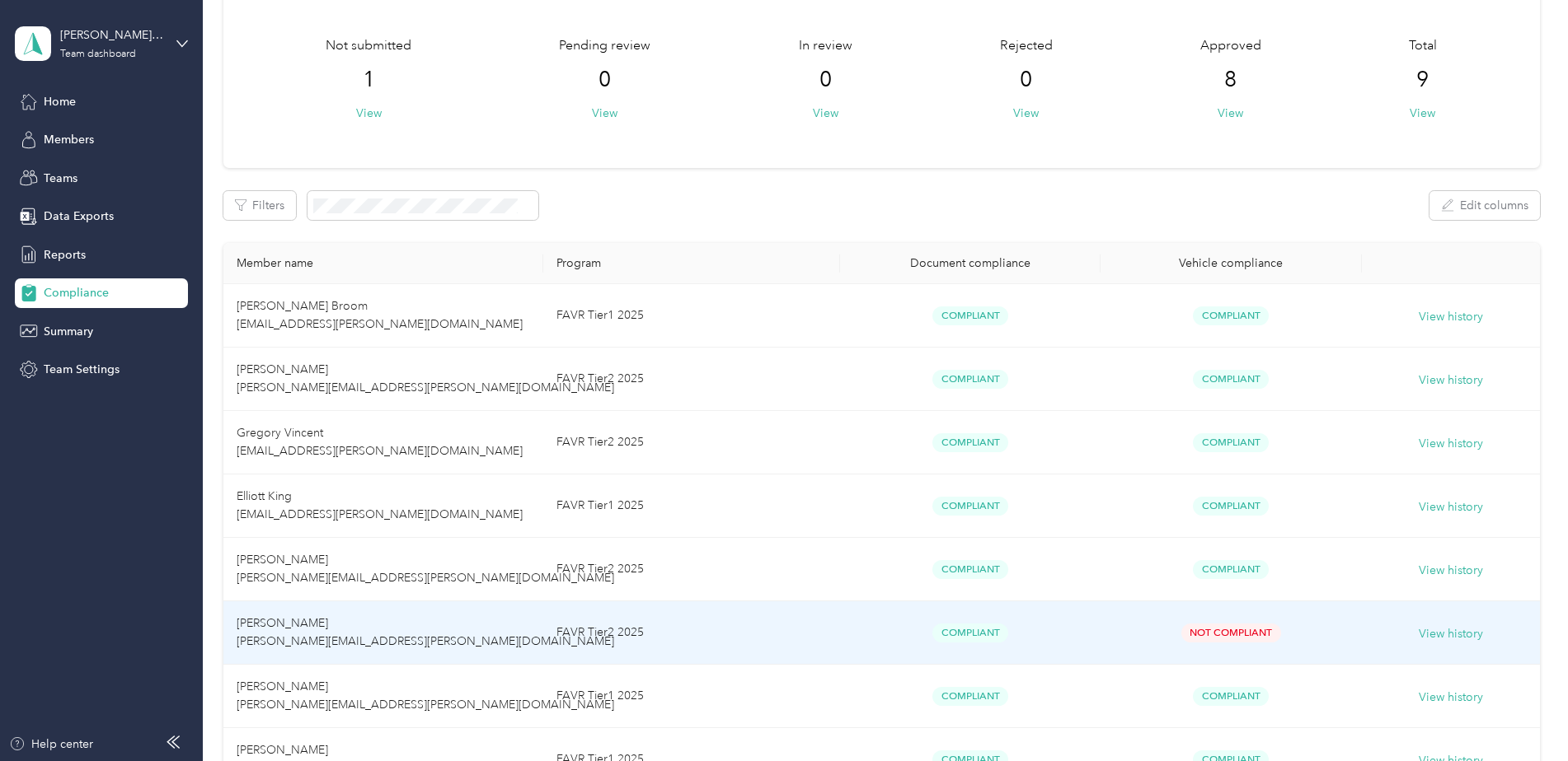
click at [285, 634] on td "Steve Meadors steven.meadors@graybar.com" at bounding box center [383, 633] width 320 height 63
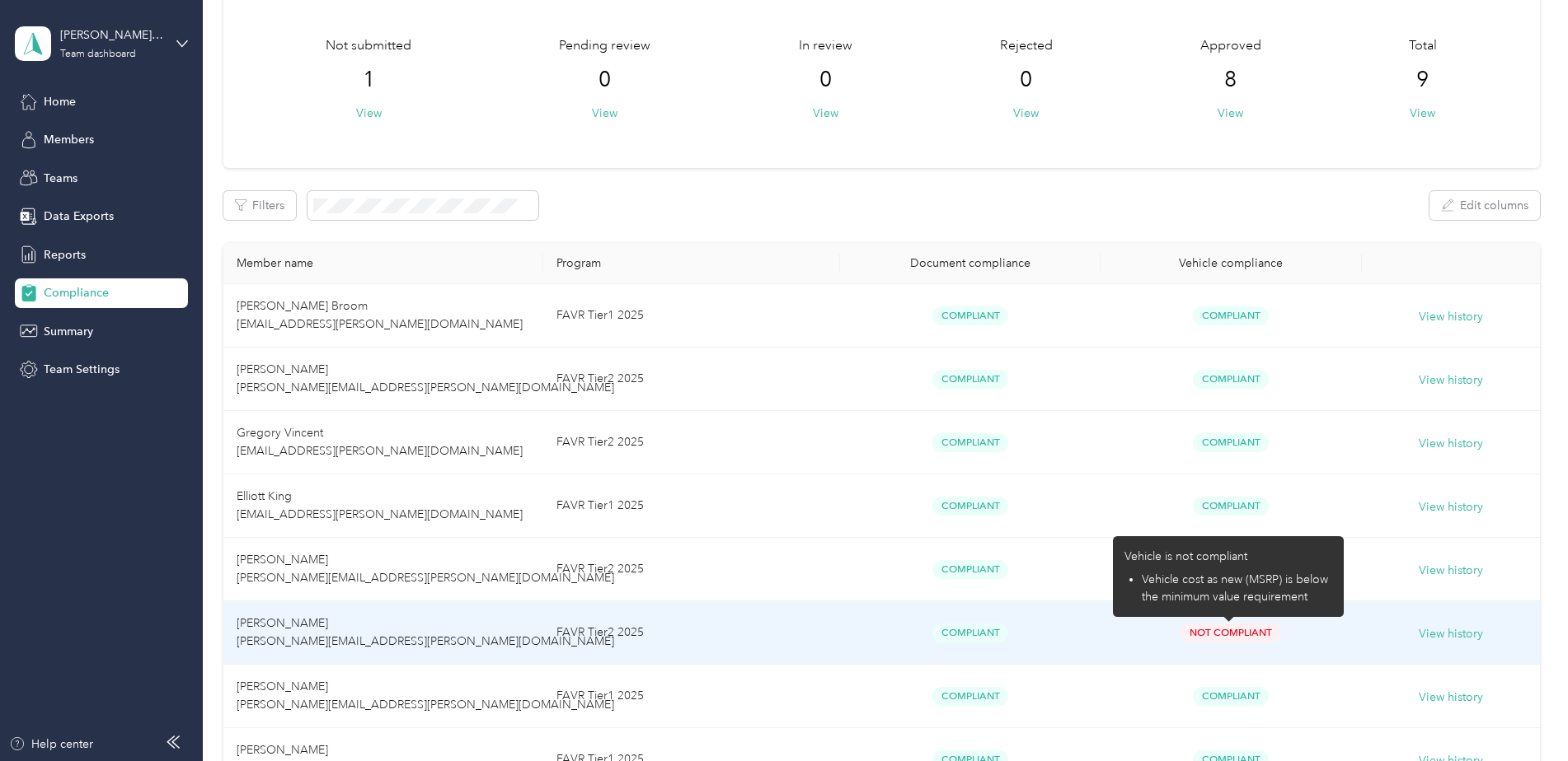
click at [1216, 636] on span "Not Compliant" at bounding box center [1232, 634] width 100 height 19
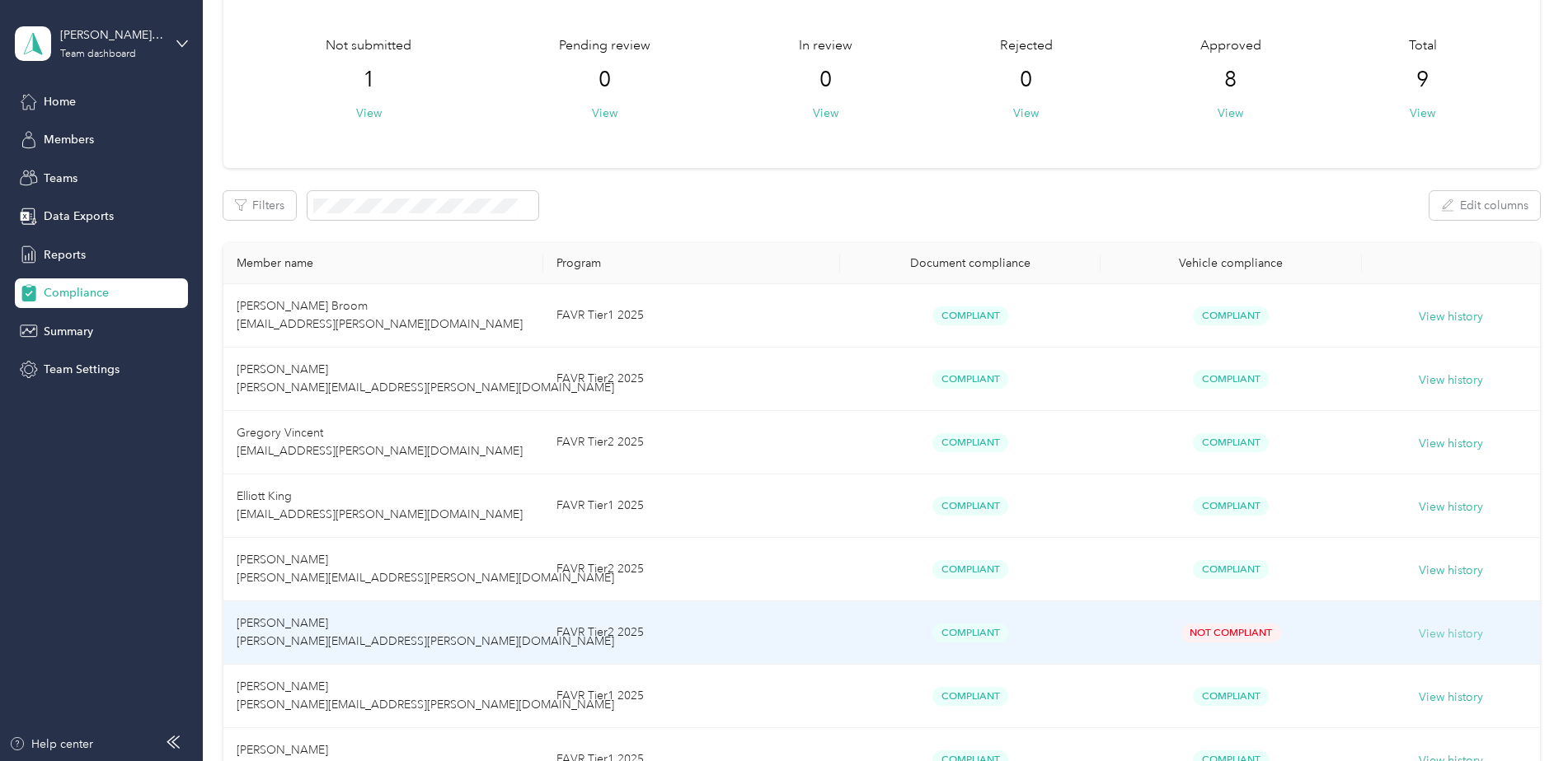
click at [1451, 633] on button "View history" at bounding box center [1451, 634] width 64 height 18
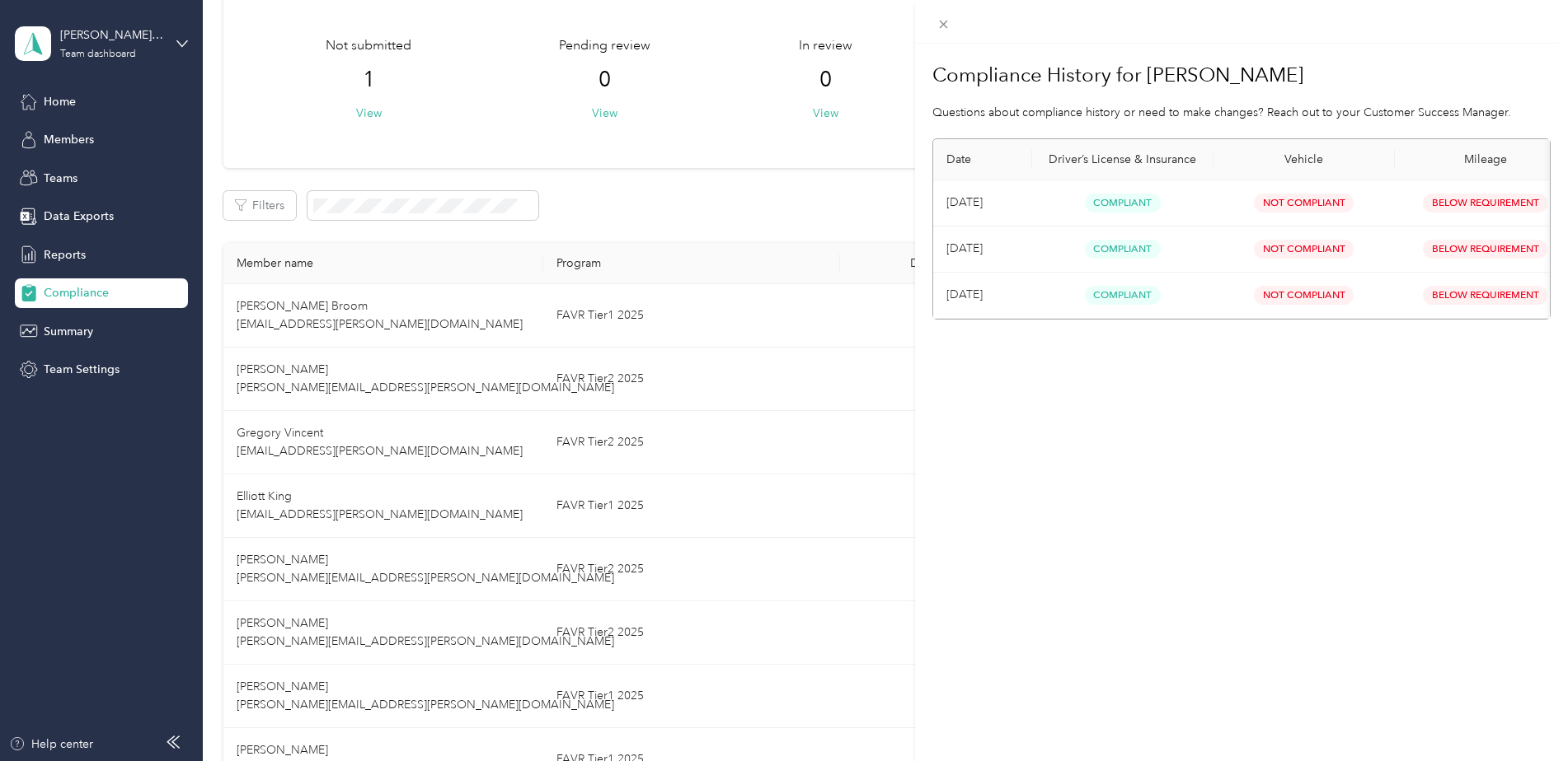
click at [1029, 589] on div "Compliance History for Steve Meadors Questions about compliance history or need…" at bounding box center [1242, 424] width 654 height 761
click at [62, 104] on div "Compliance History for Steve Meadors Questions about compliance history or need…" at bounding box center [784, 380] width 1568 height 761
